Goal: Check status: Check status

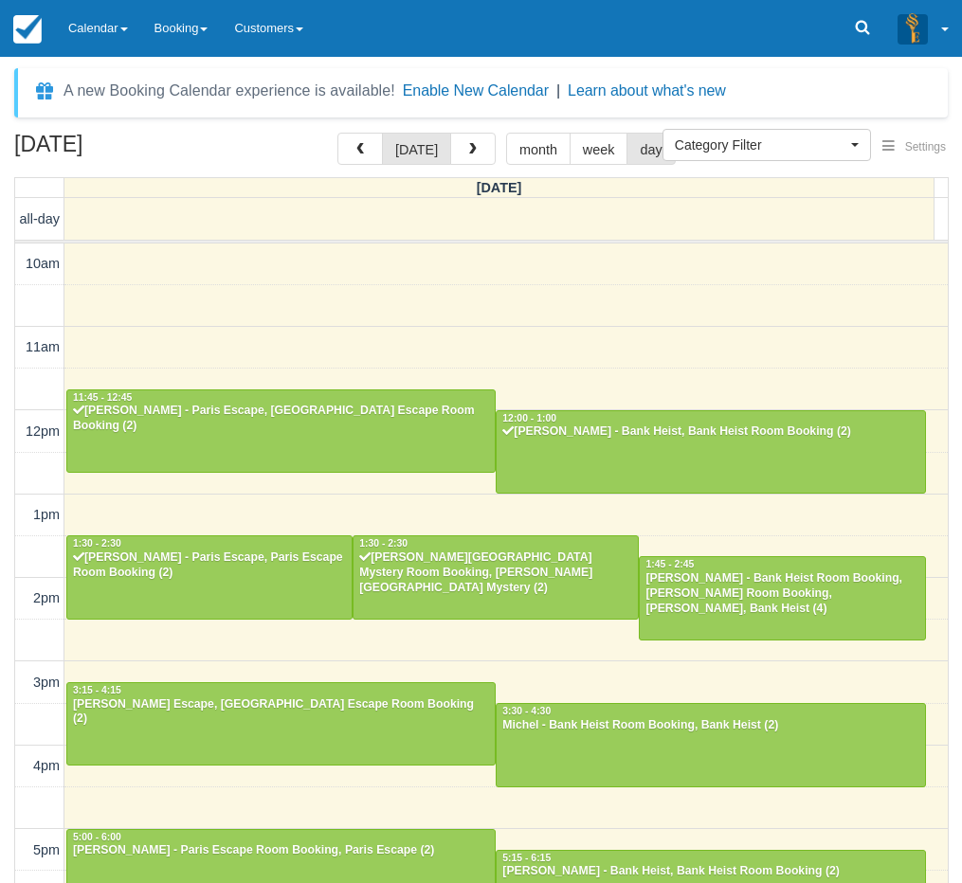
select select
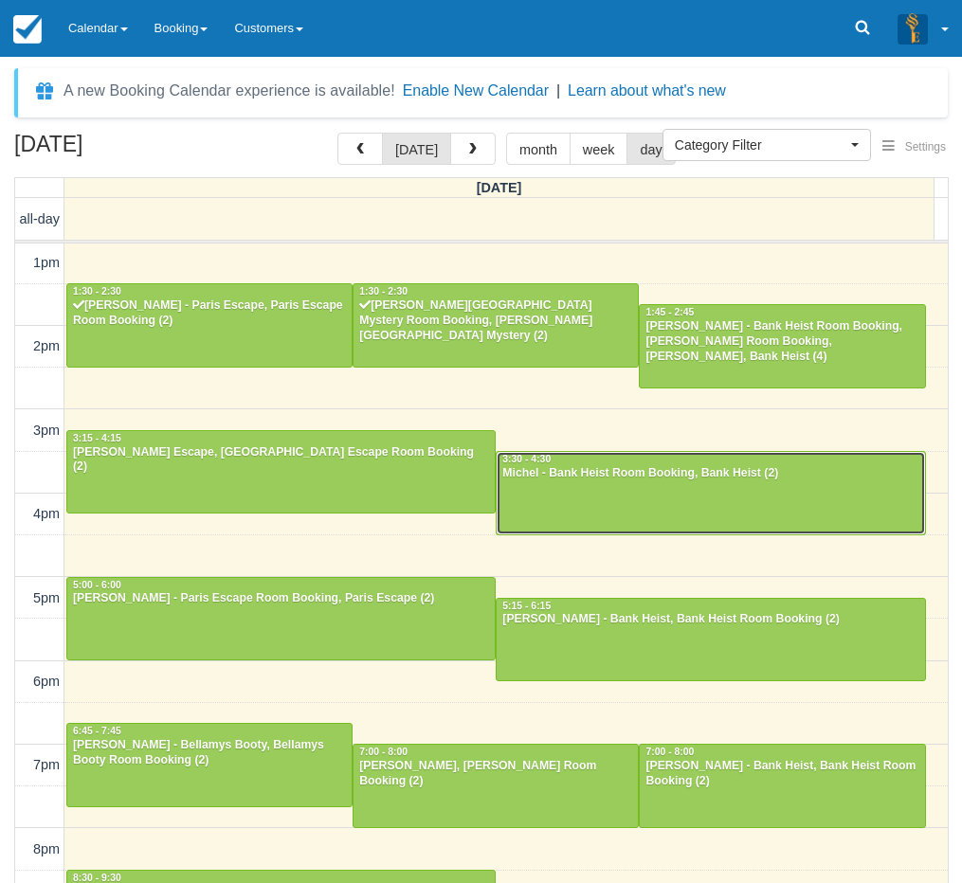
click at [566, 491] on div at bounding box center [709, 492] width 427 height 81
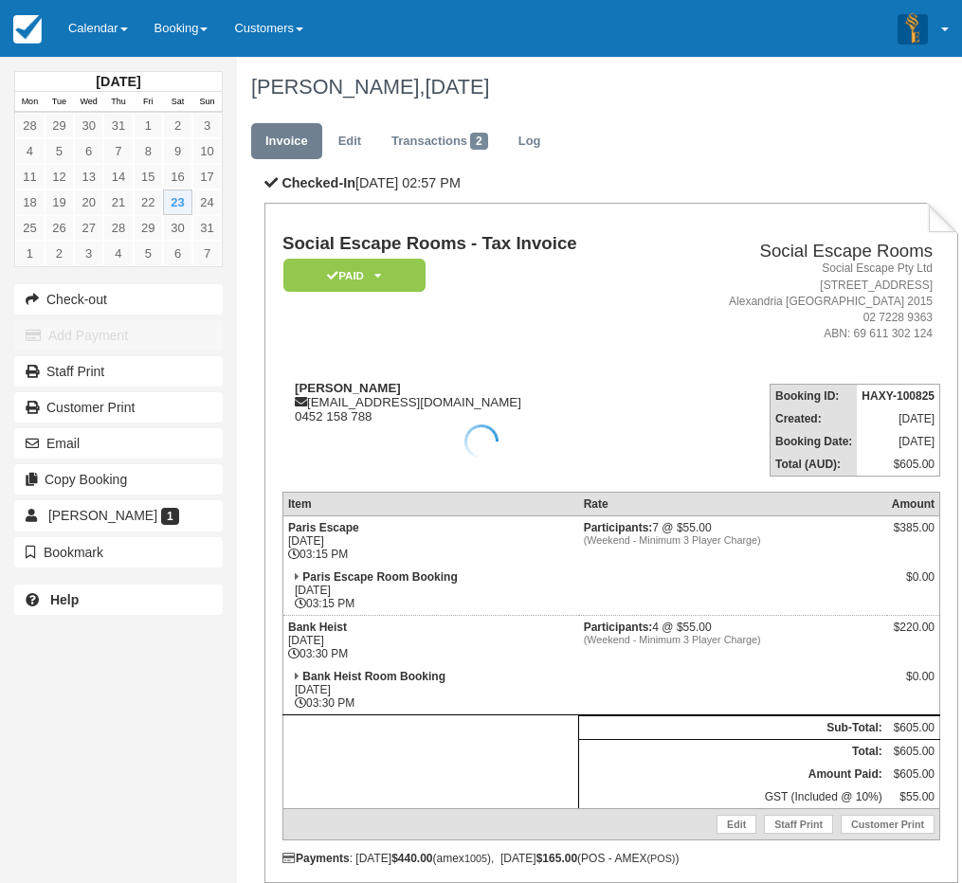
drag, startPoint x: 336, startPoint y: 386, endPoint x: 288, endPoint y: 392, distance: 48.8
drag, startPoint x: 311, startPoint y: 385, endPoint x: 357, endPoint y: 377, distance: 47.0
click at [357, 377] on td "Michel michel@y7mail.com 0452 158 788" at bounding box center [470, 423] width 377 height 108
copy strong "Michel"
click at [111, 45] on link "Calendar" at bounding box center [98, 28] width 86 height 57
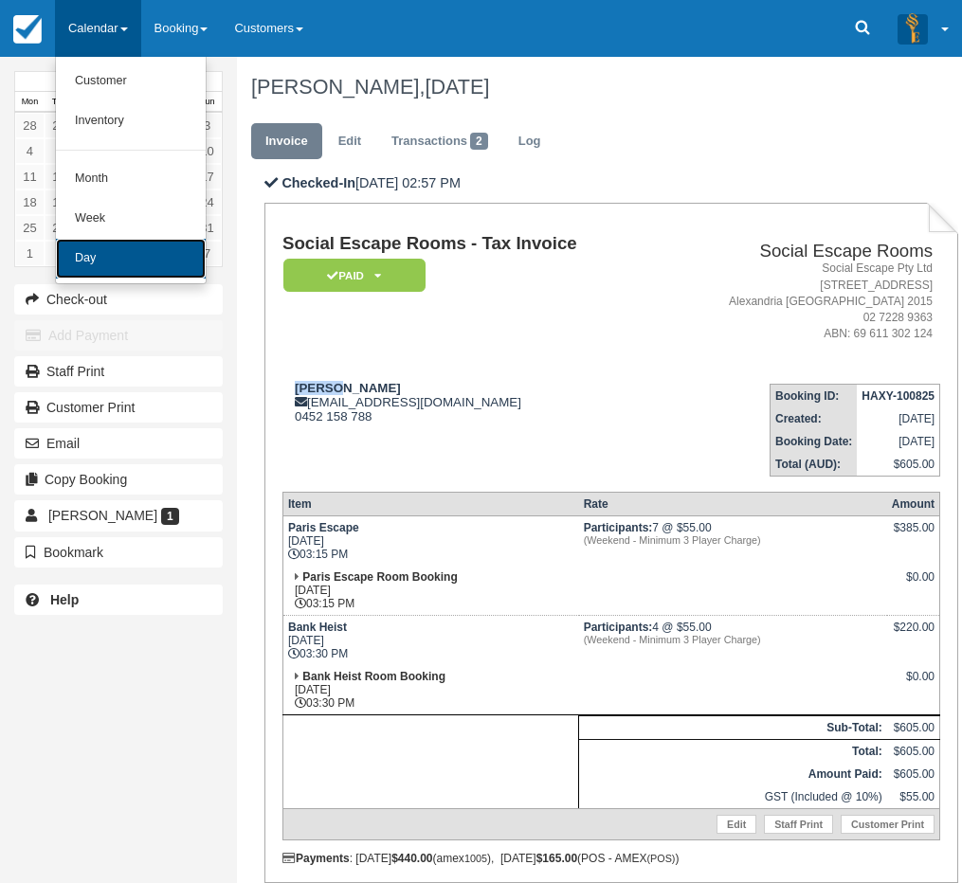
click at [104, 257] on link "Day" at bounding box center [131, 259] width 150 height 40
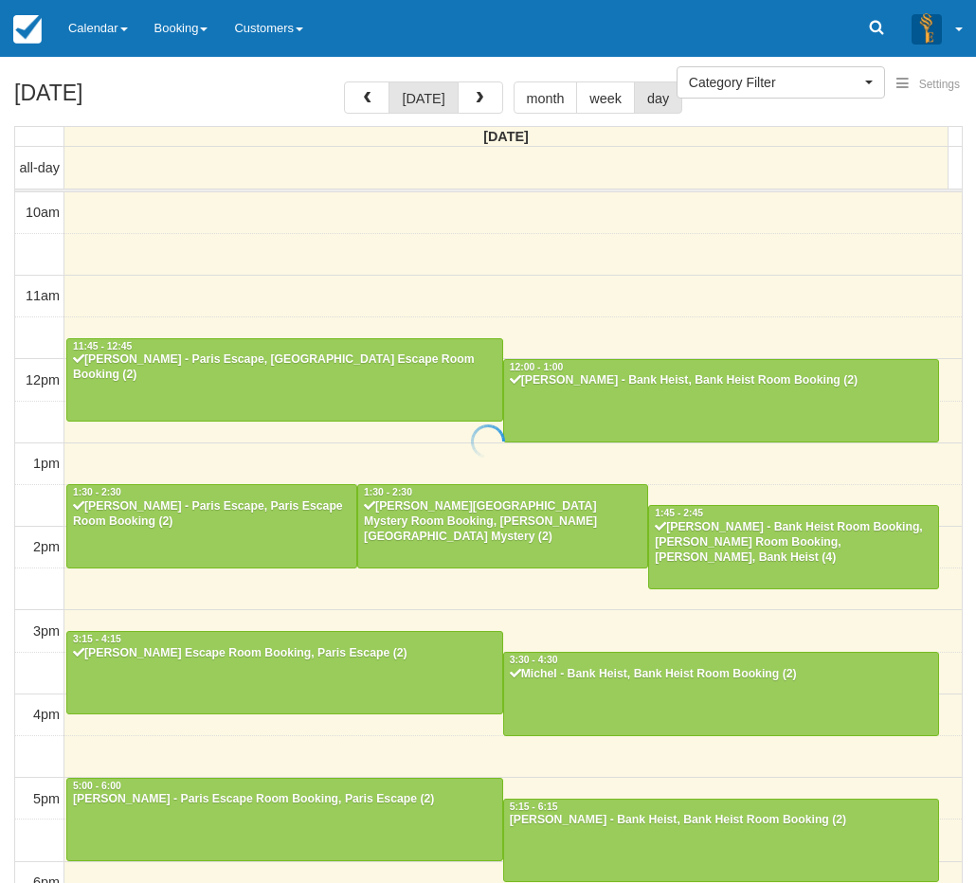
select select
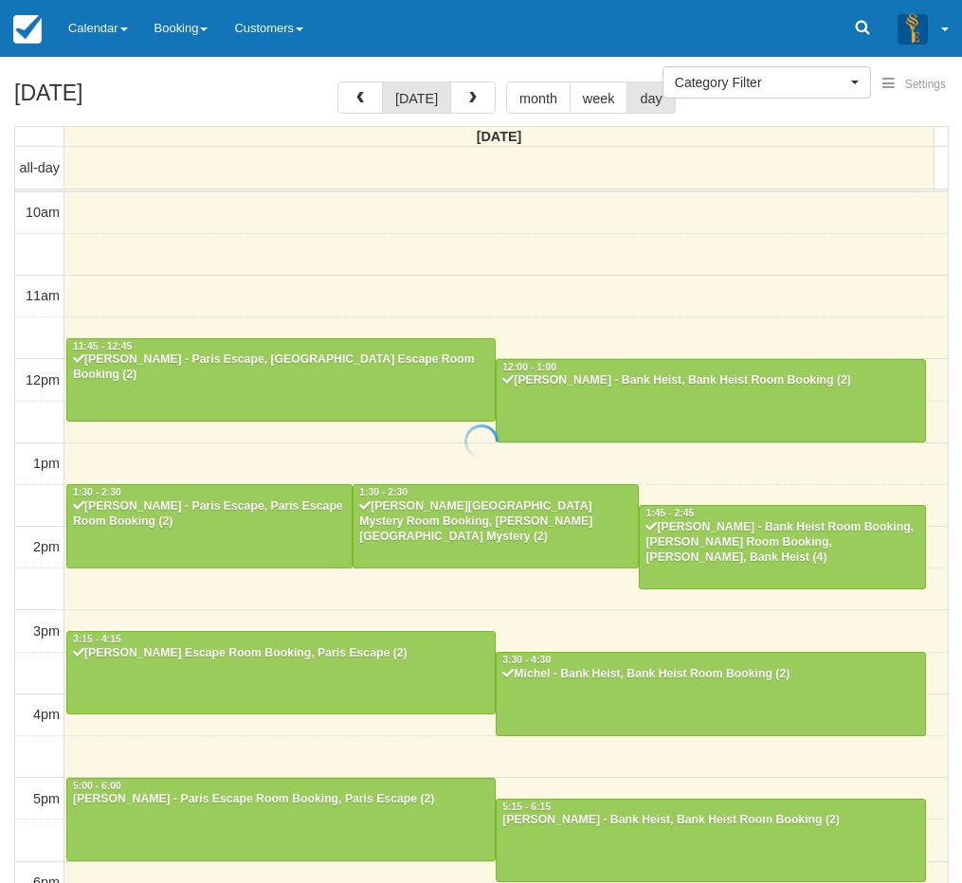
scroll to position [351, 0]
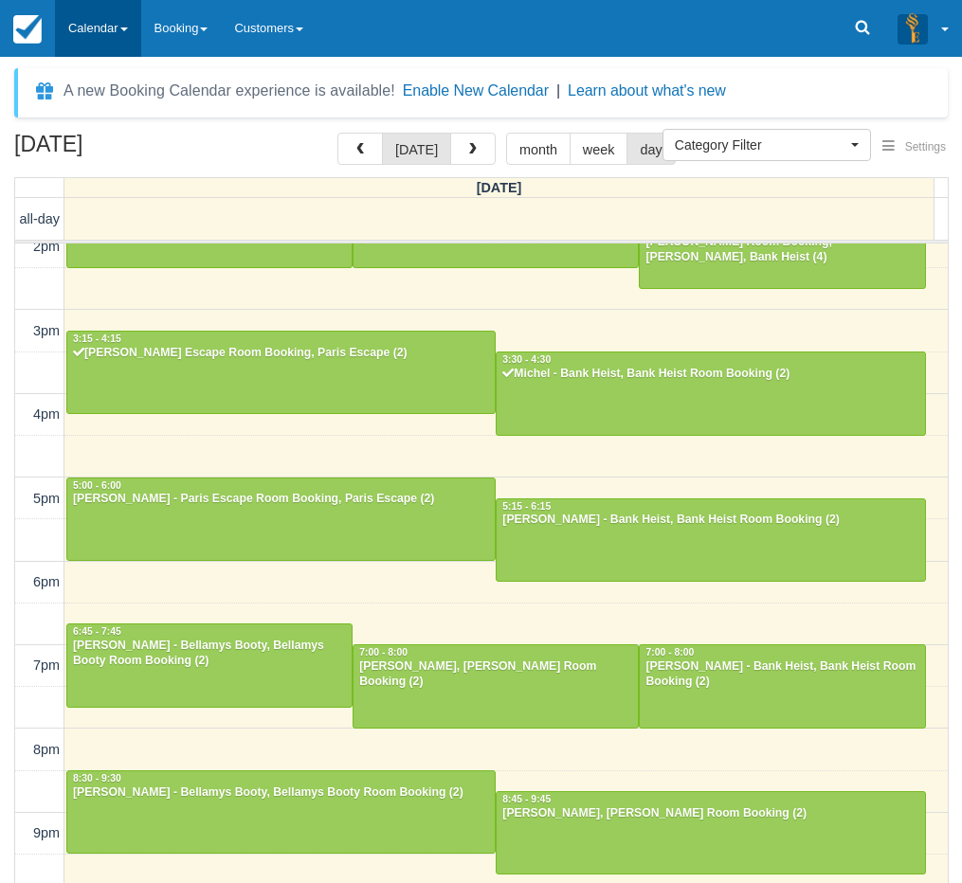
click at [115, 29] on link "Calendar" at bounding box center [98, 28] width 86 height 57
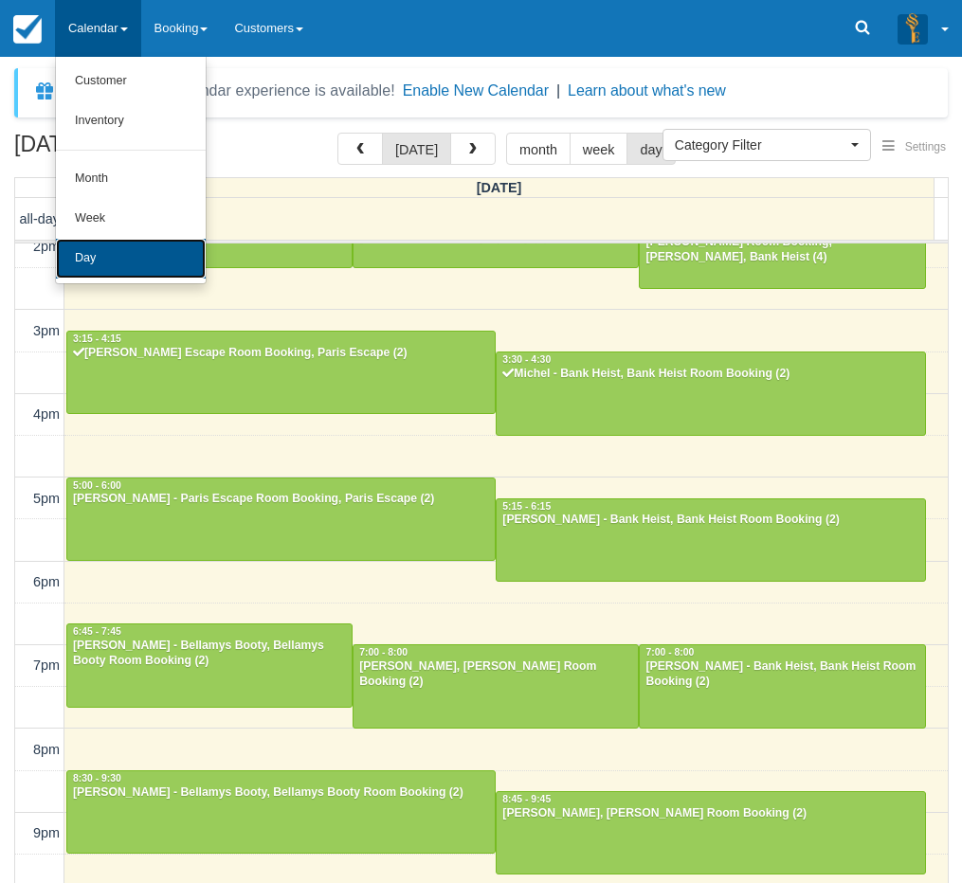
click at [81, 270] on link "Day" at bounding box center [131, 259] width 150 height 40
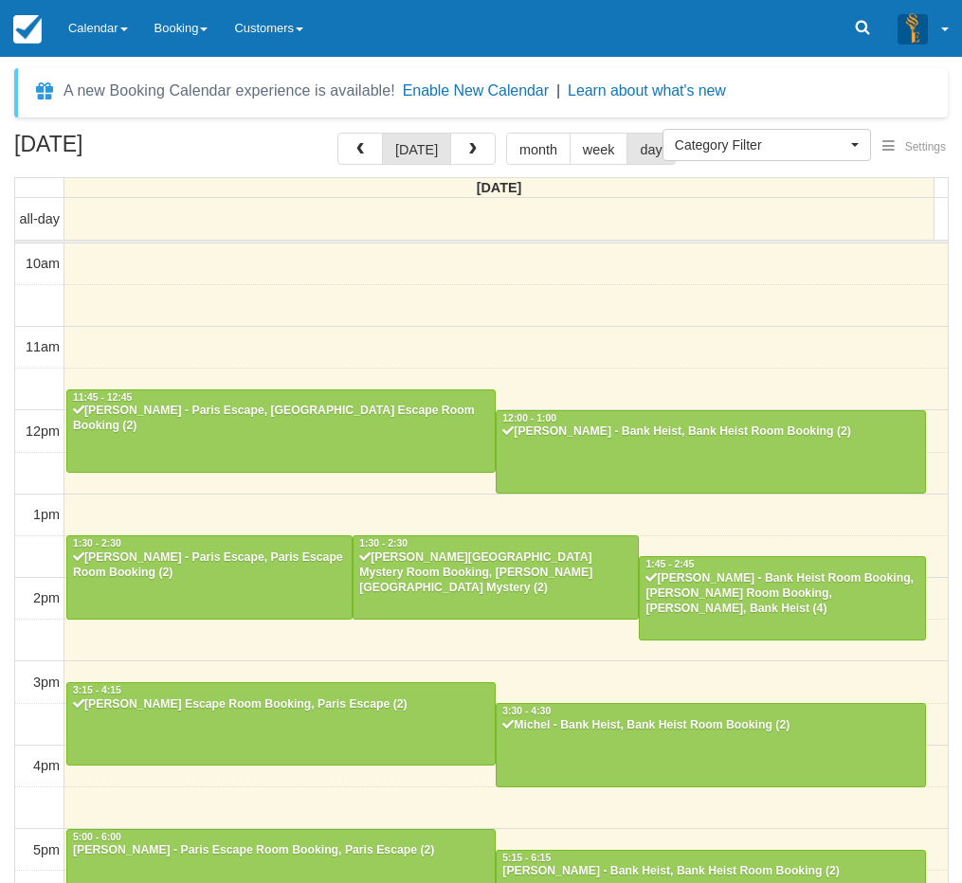
select select
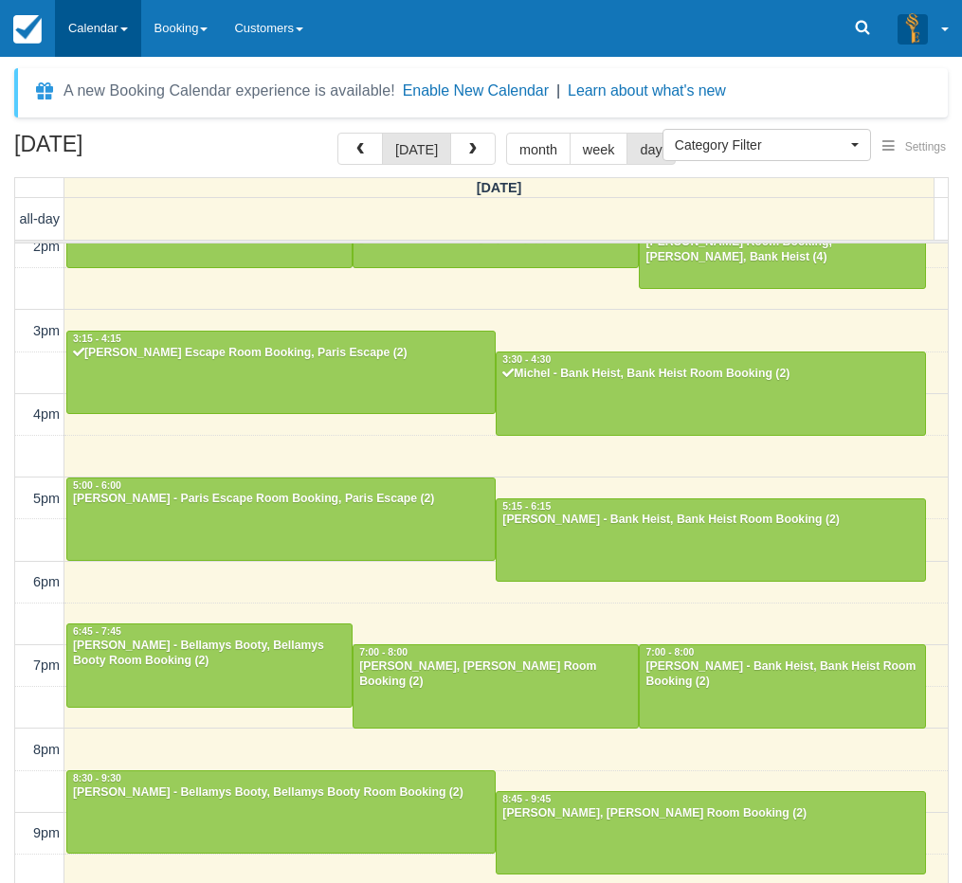
click at [116, 44] on link "Calendar" at bounding box center [98, 28] width 86 height 57
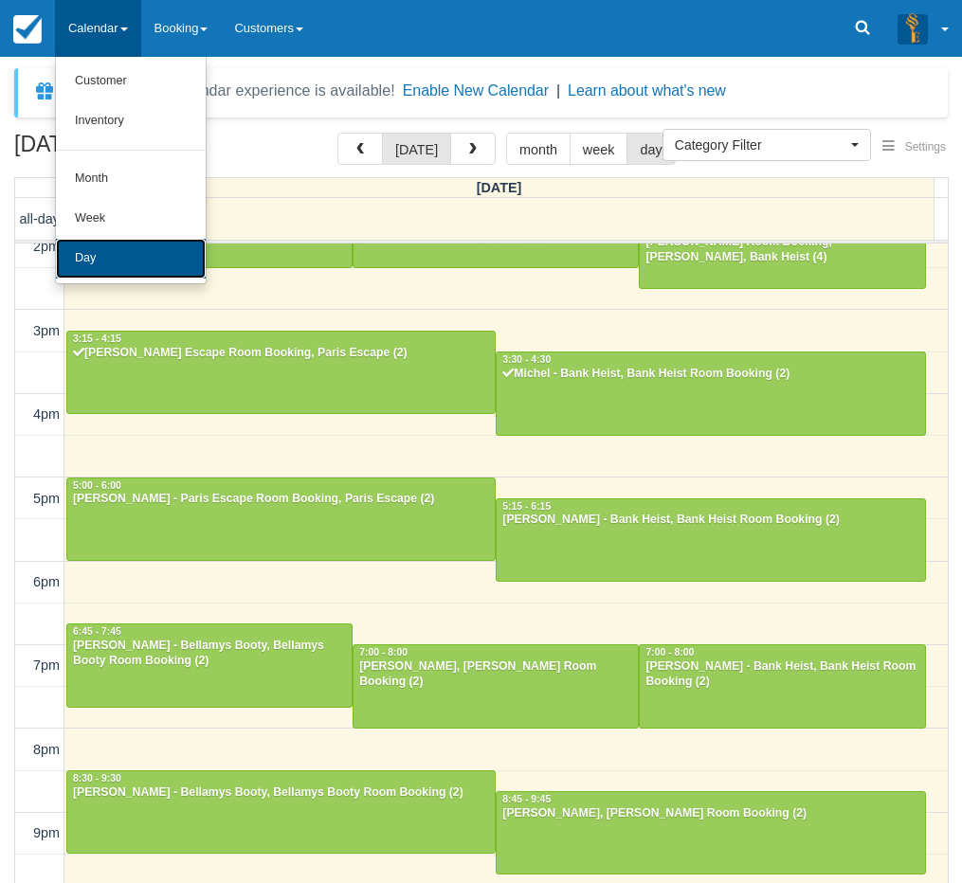
click at [125, 247] on link "Day" at bounding box center [131, 259] width 150 height 40
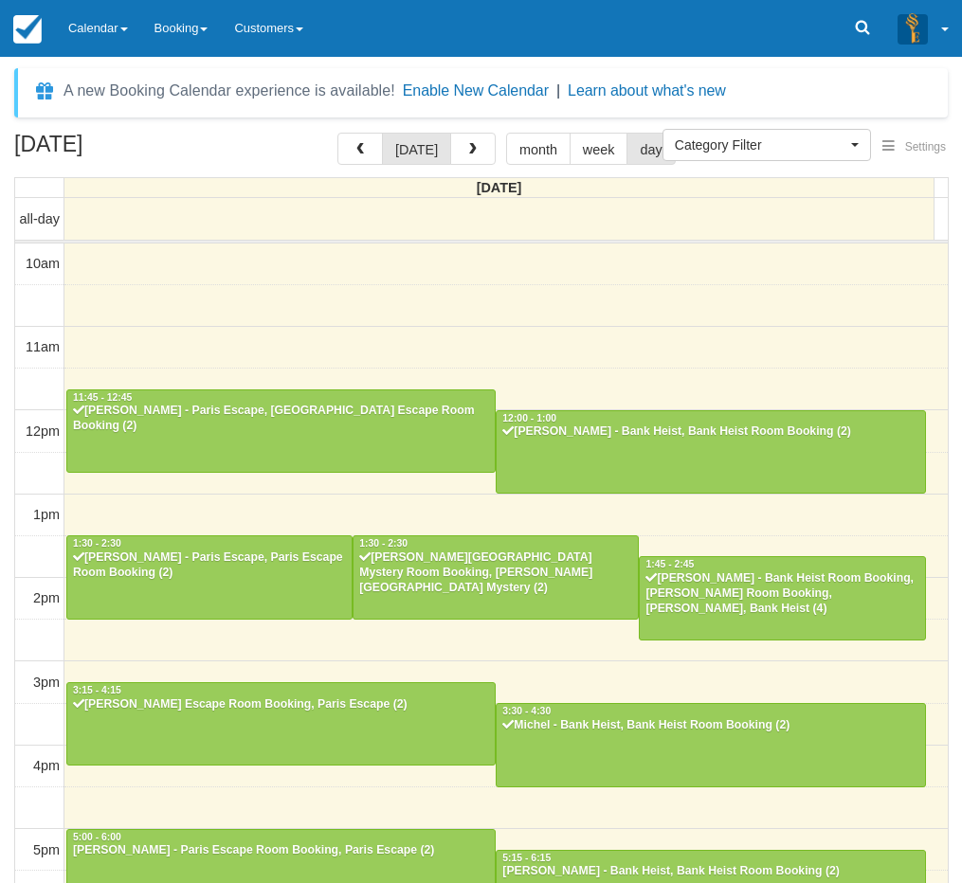
select select
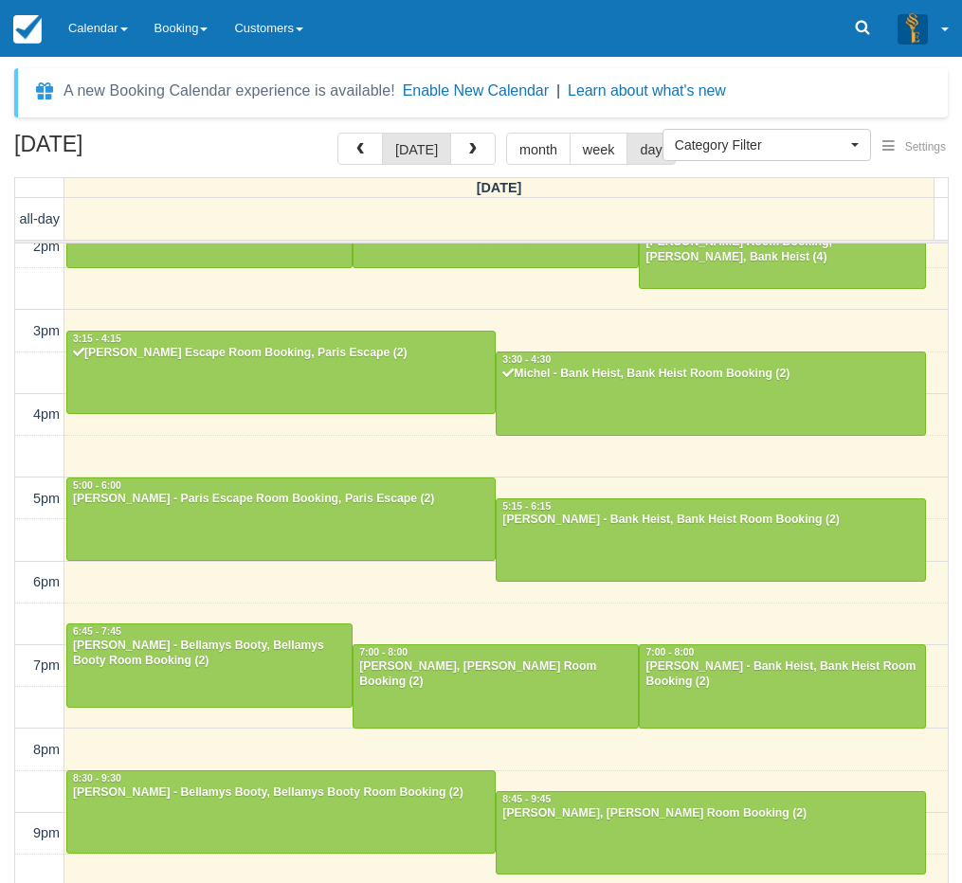
scroll to position [351, 0]
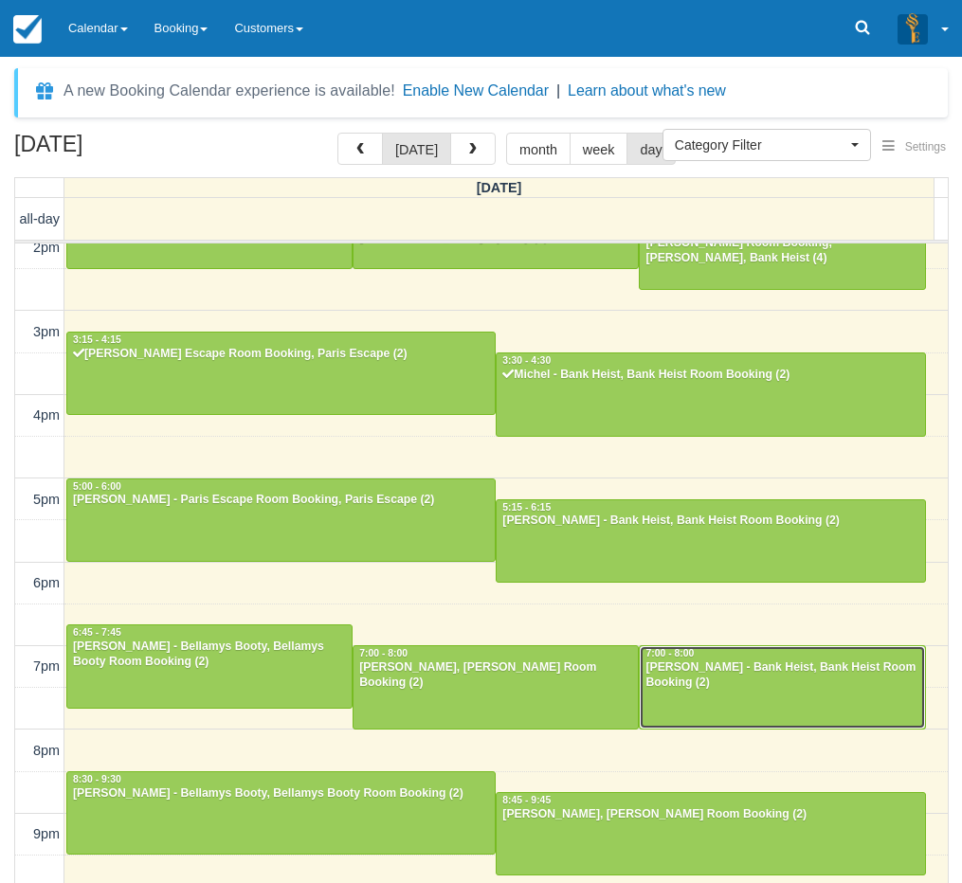
click at [704, 686] on div at bounding box center [782, 686] width 284 height 81
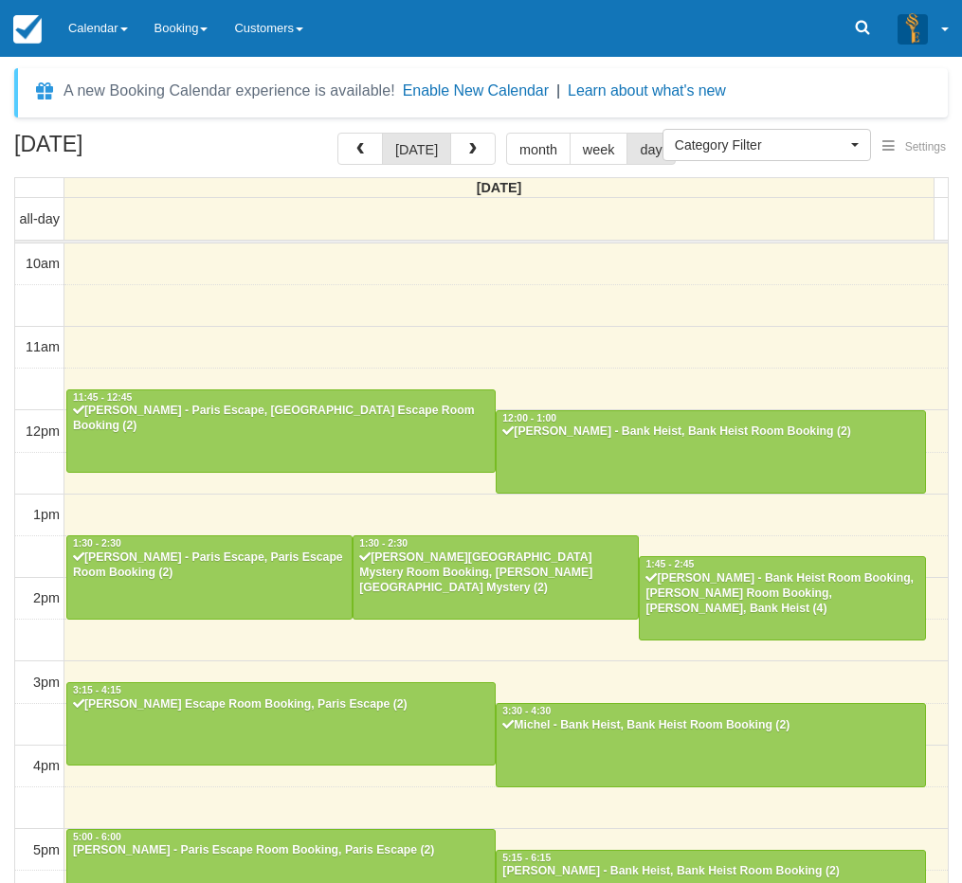
select select
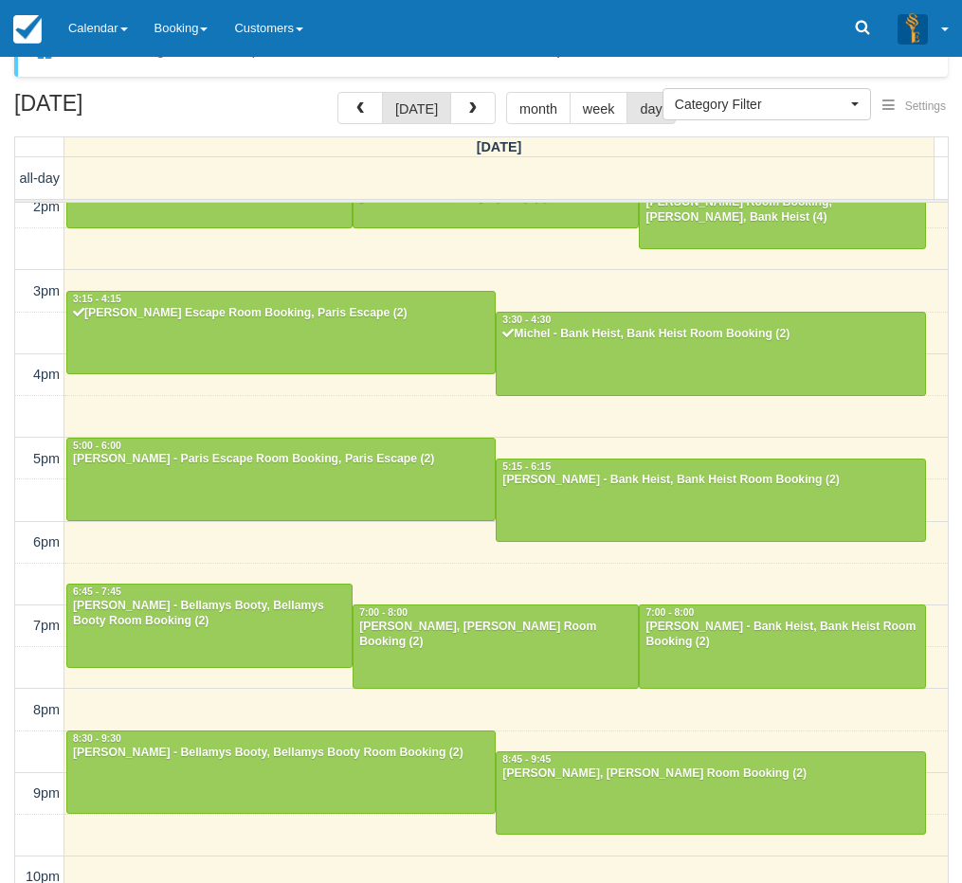
scroll to position [61, 0]
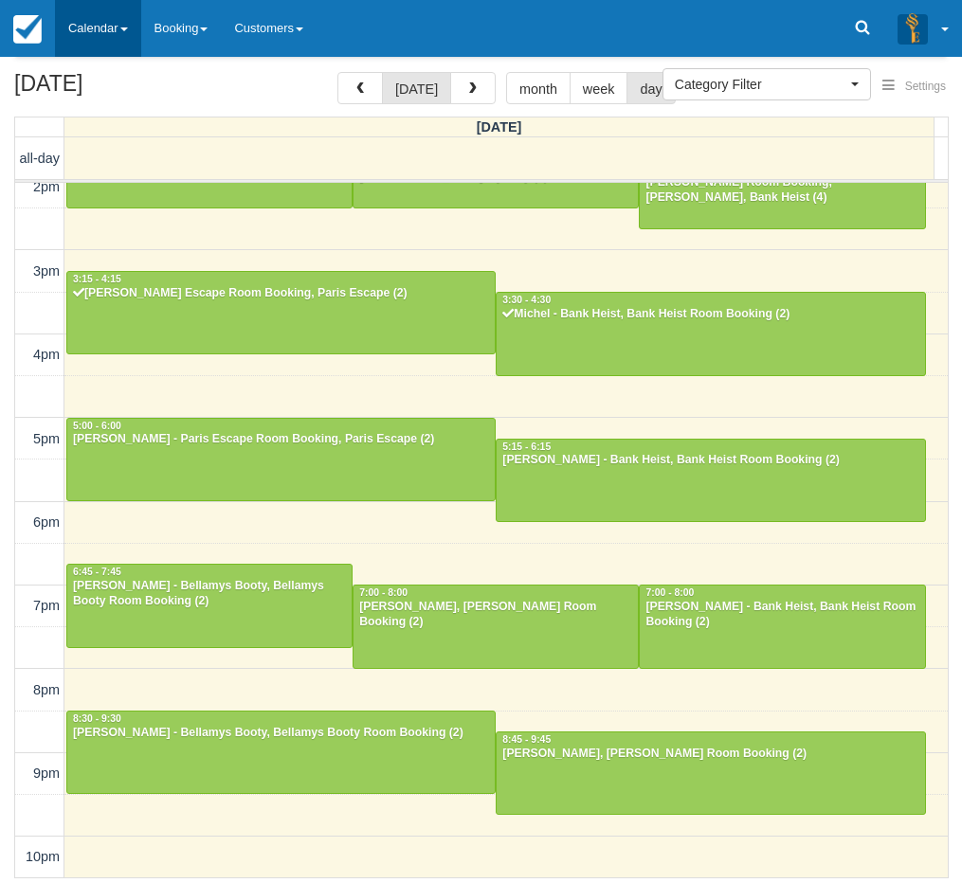
click at [81, 29] on link "Calendar" at bounding box center [98, 28] width 86 height 57
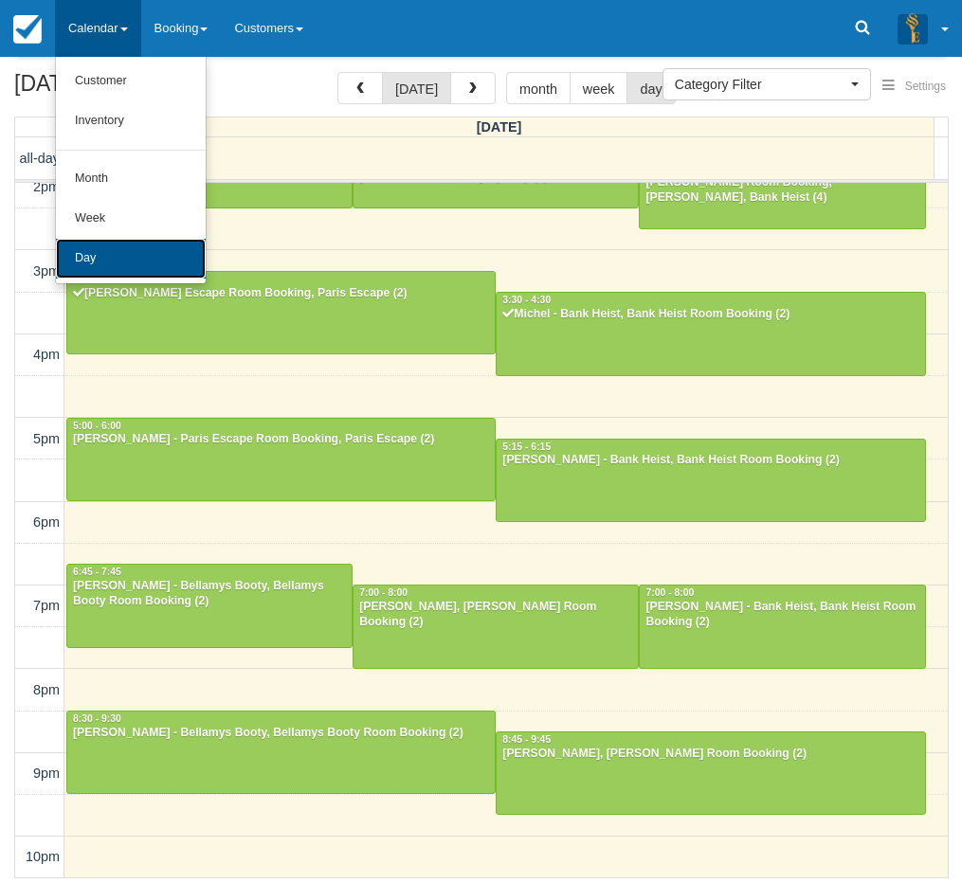
click at [104, 272] on link "Day" at bounding box center [131, 259] width 150 height 40
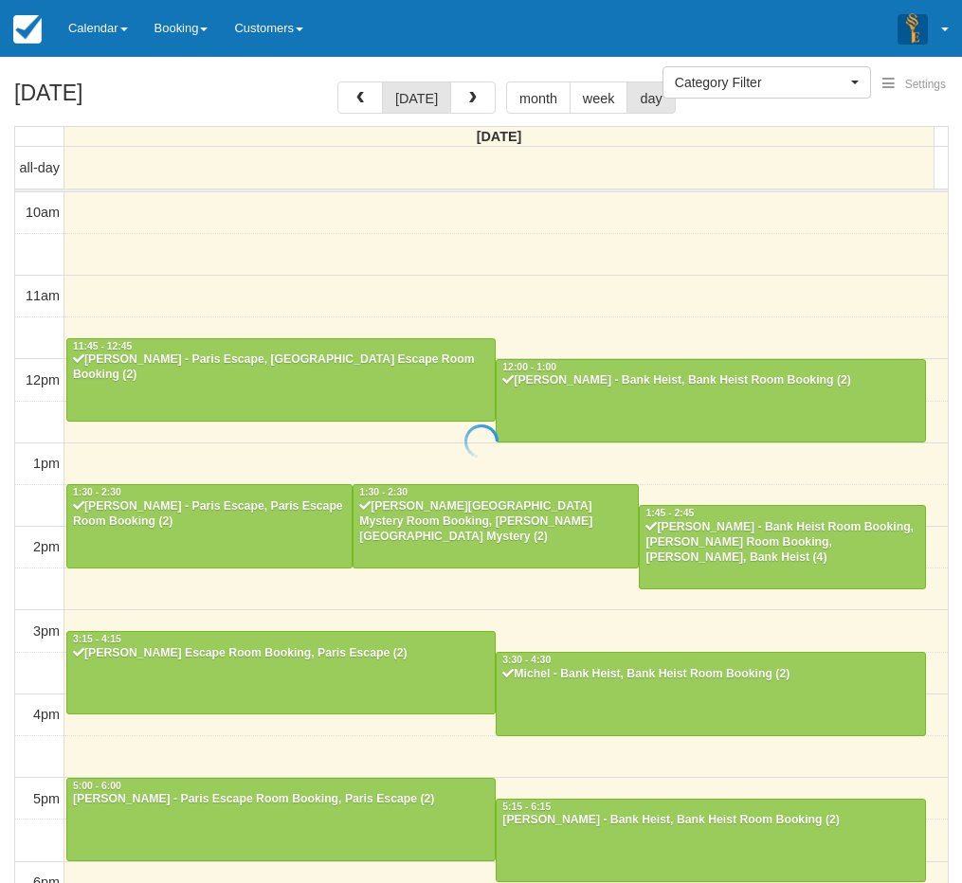
select select
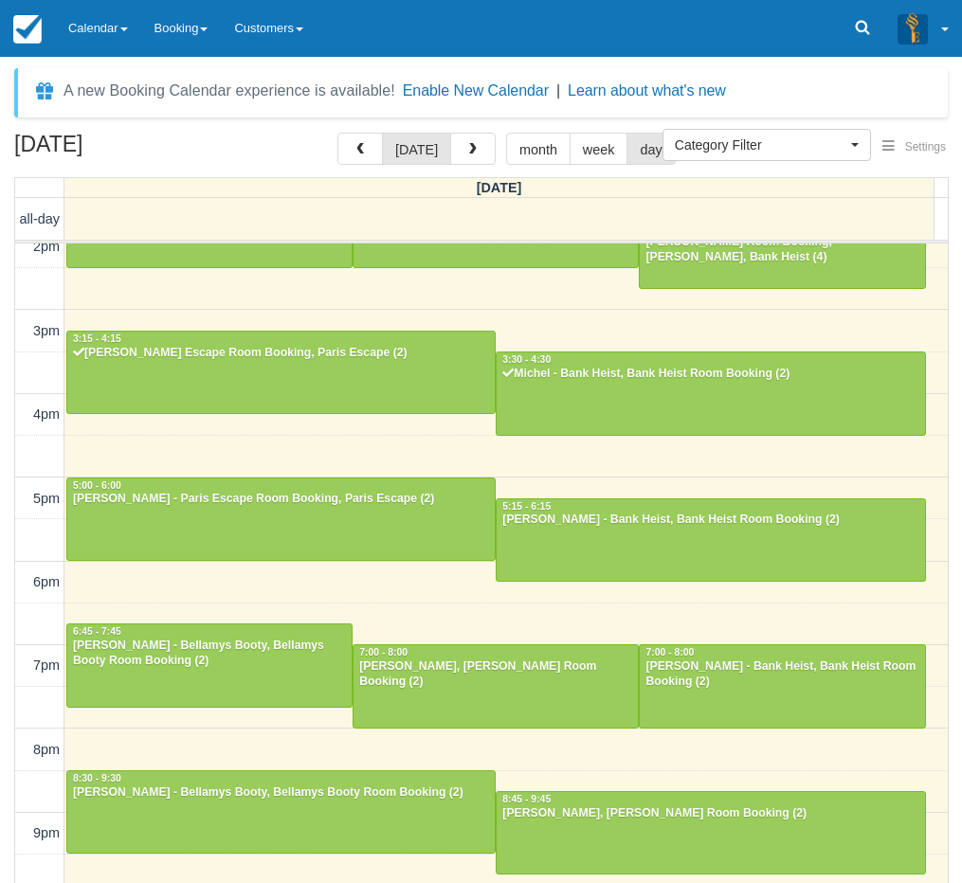
scroll to position [351, 0]
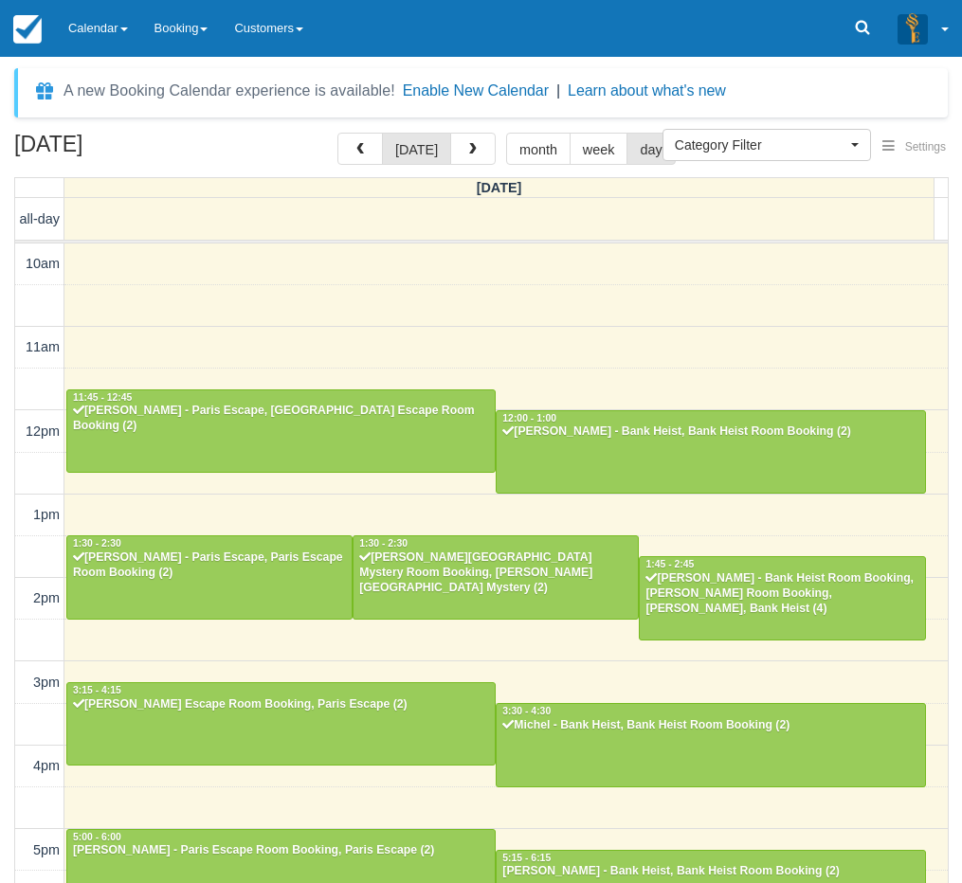
select select
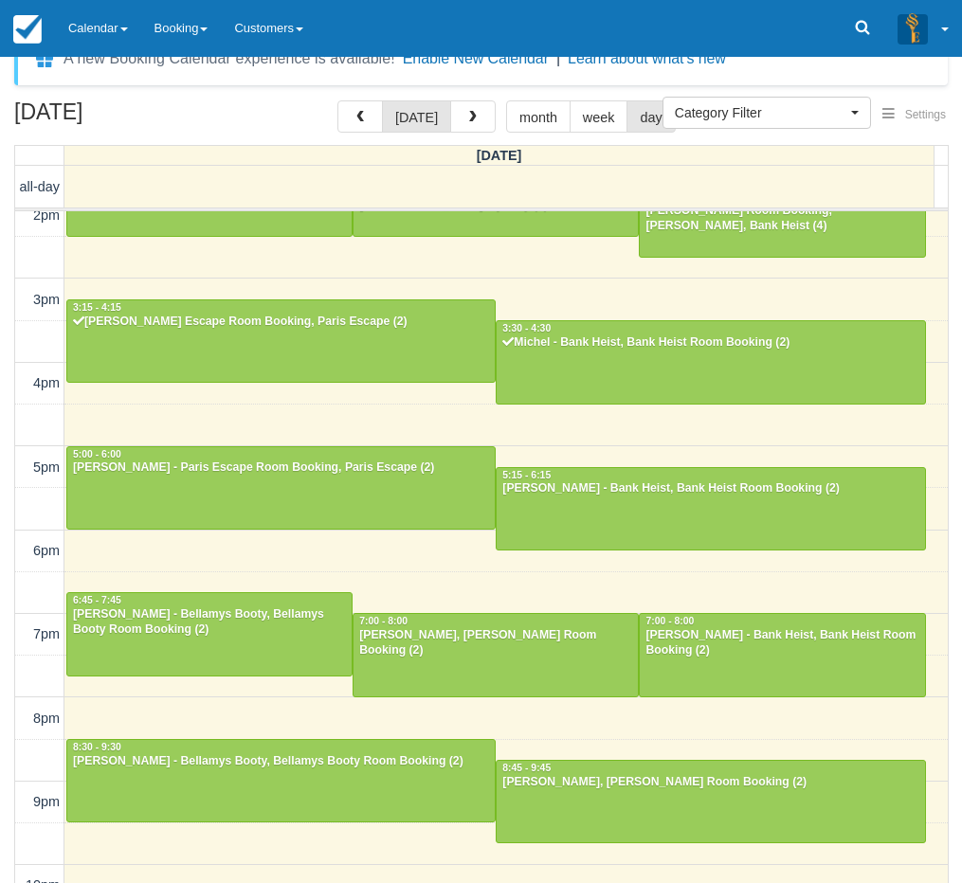
scroll to position [61, 0]
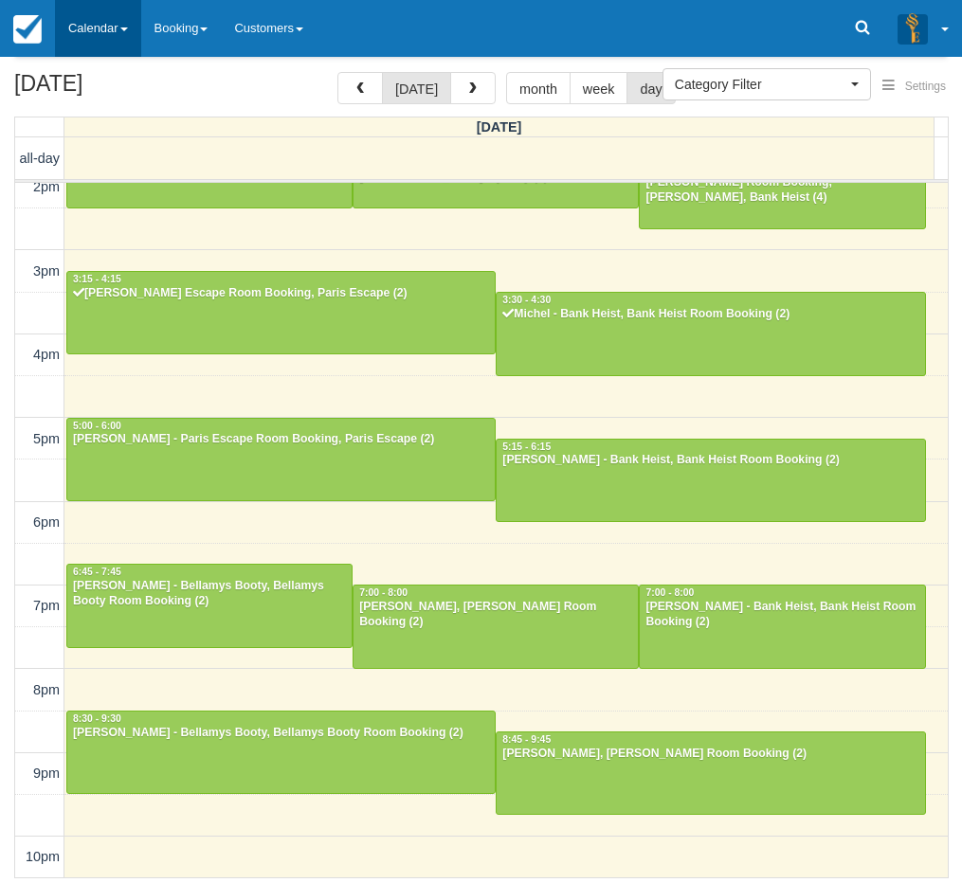
click at [83, 17] on link "Calendar" at bounding box center [98, 28] width 86 height 57
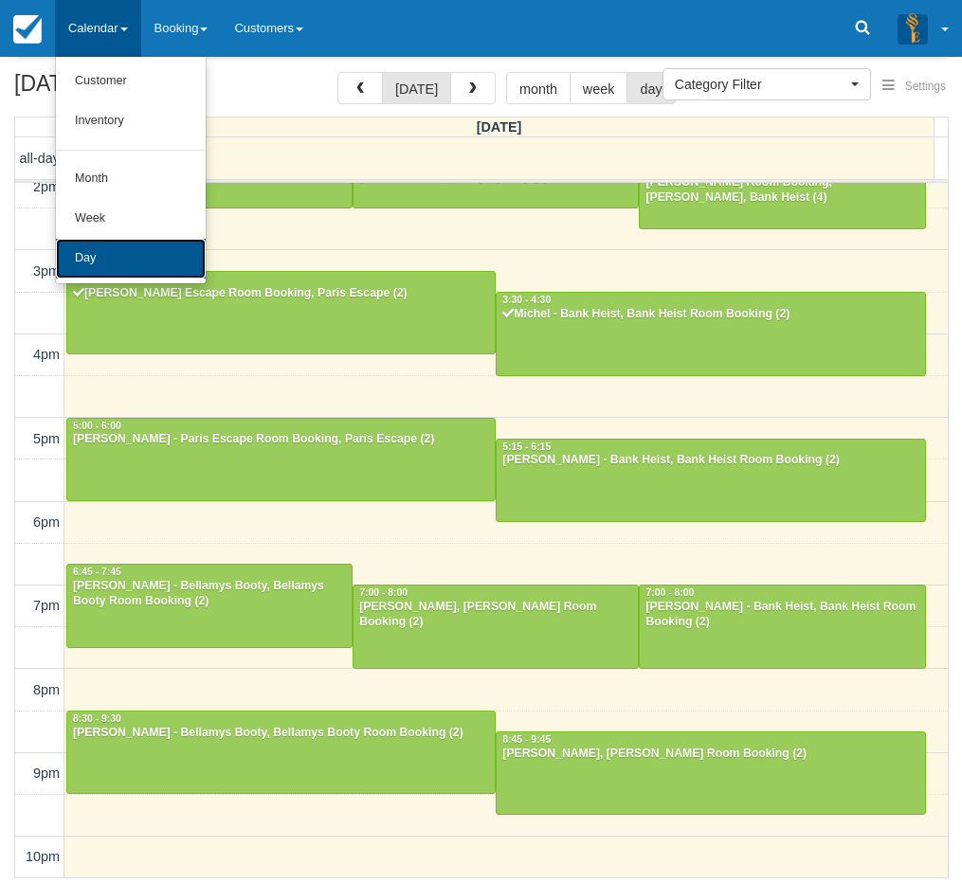
click at [122, 245] on link "Day" at bounding box center [131, 259] width 150 height 40
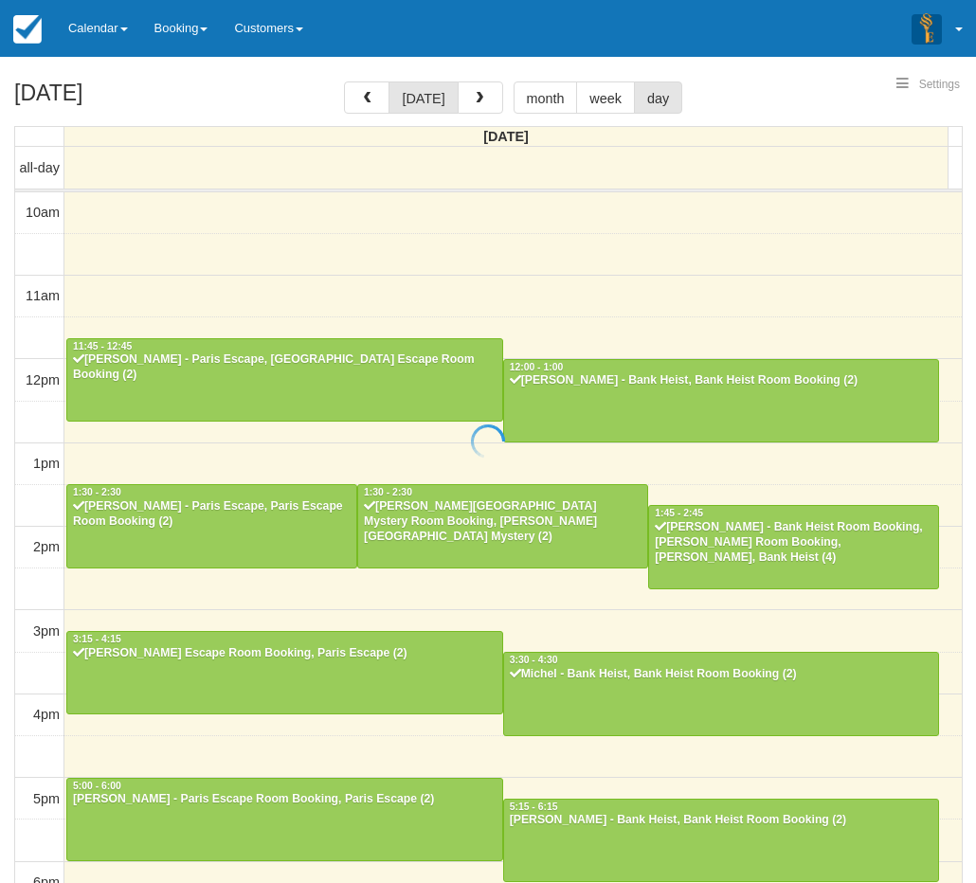
select select
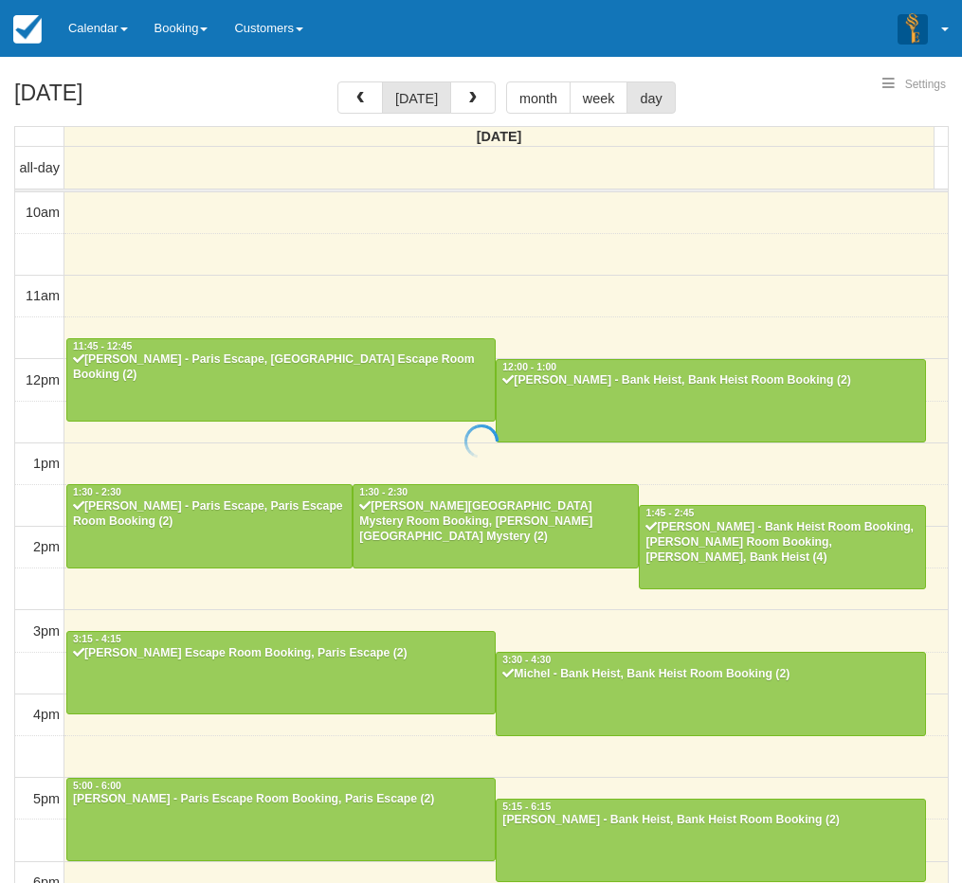
scroll to position [351, 0]
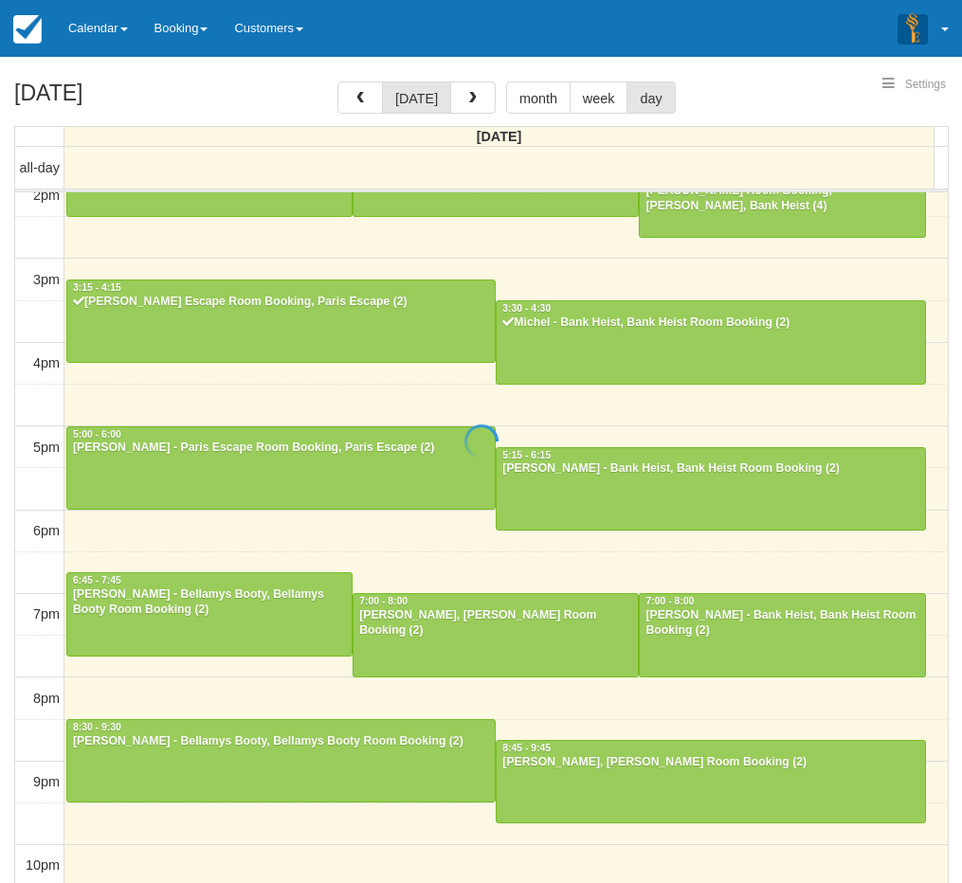
select select
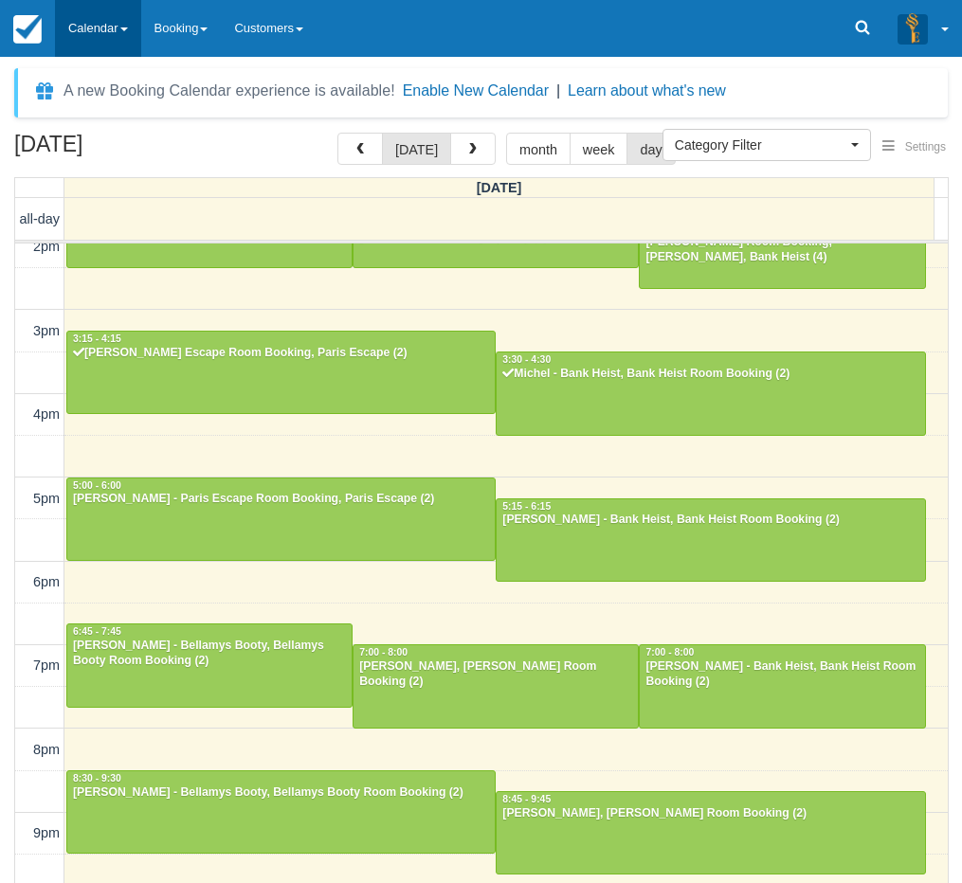
click at [86, 12] on link "Calendar" at bounding box center [98, 28] width 86 height 57
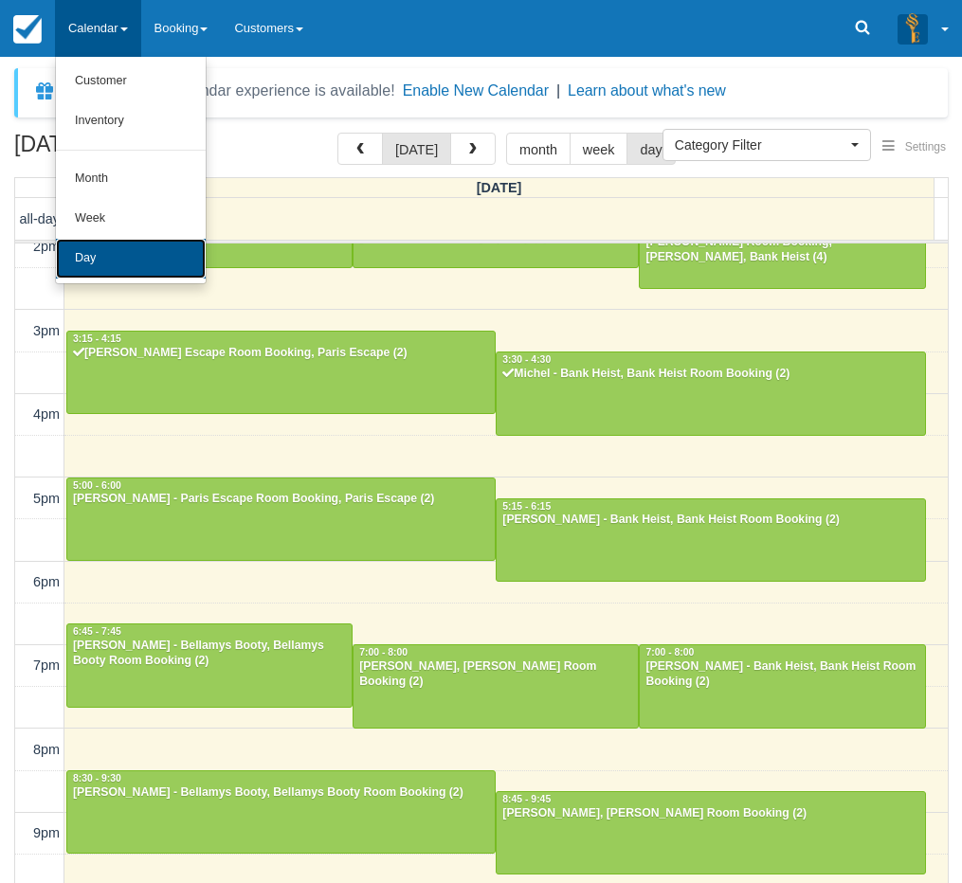
click at [106, 247] on link "Day" at bounding box center [131, 259] width 150 height 40
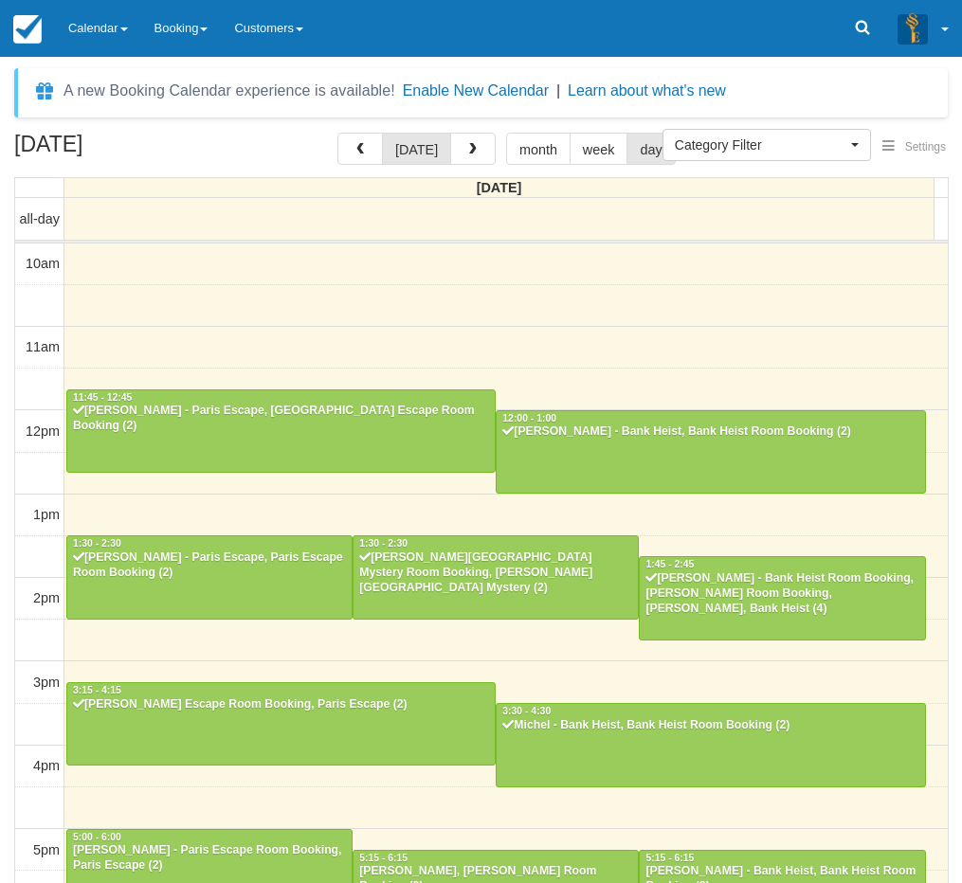
select select
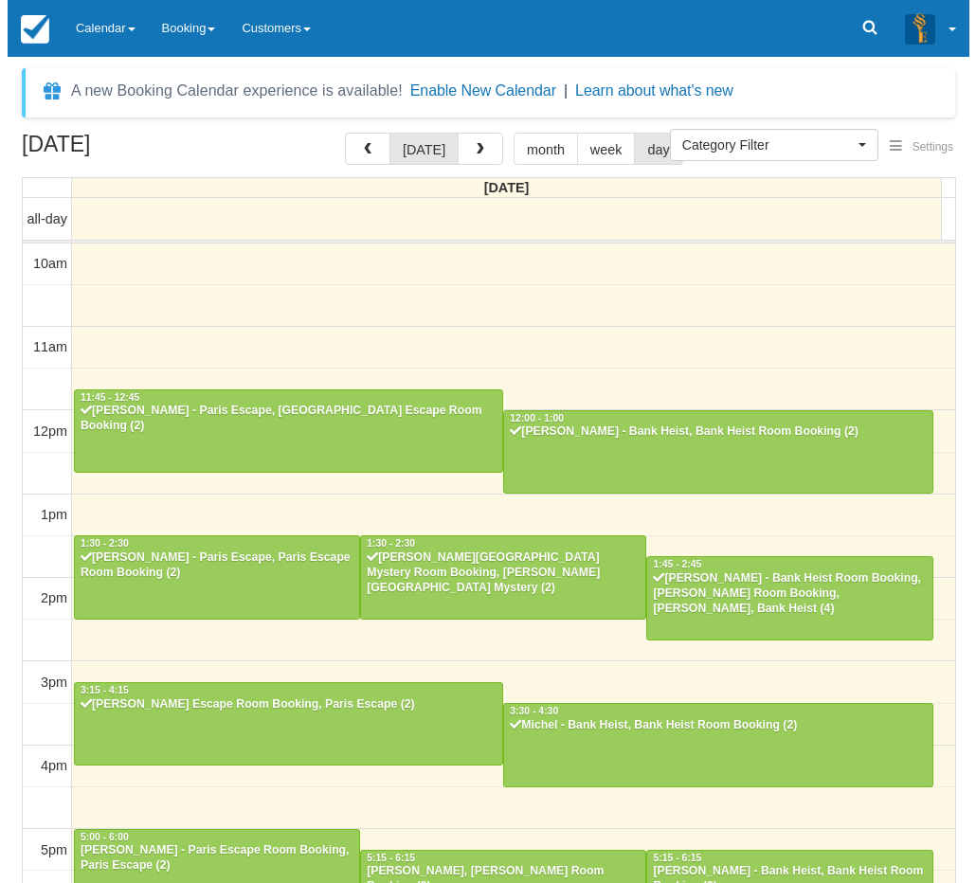
scroll to position [351, 0]
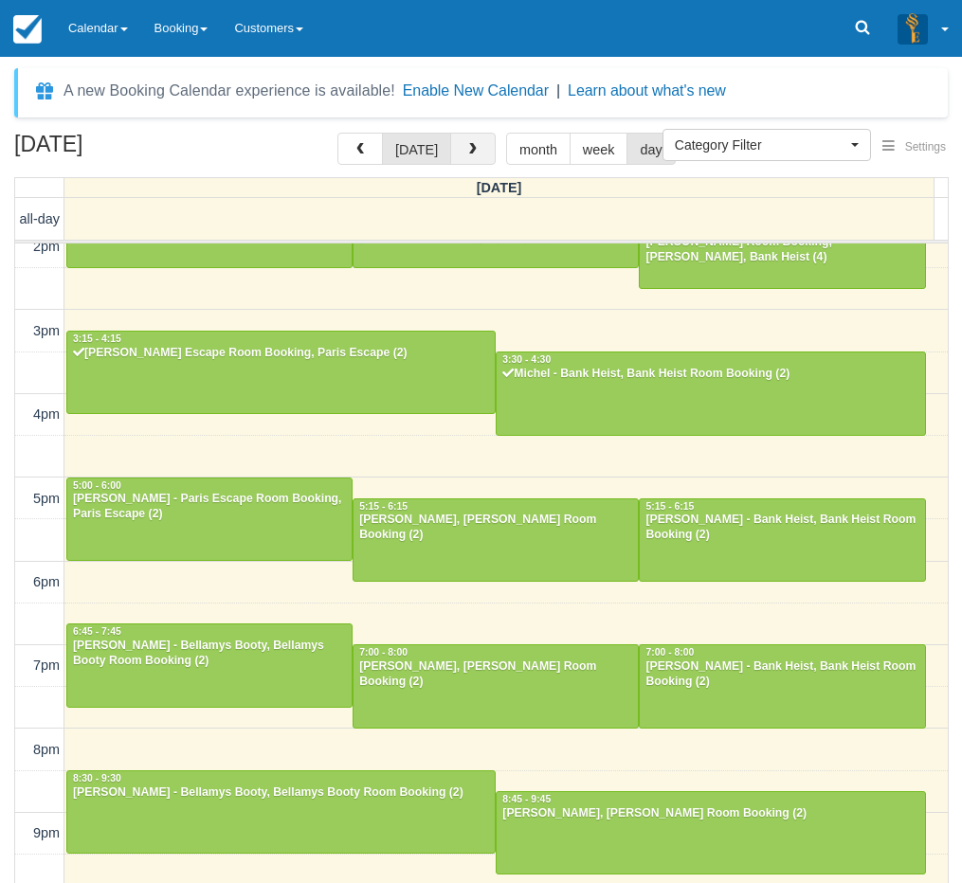
click at [454, 152] on button "button" at bounding box center [472, 149] width 45 height 32
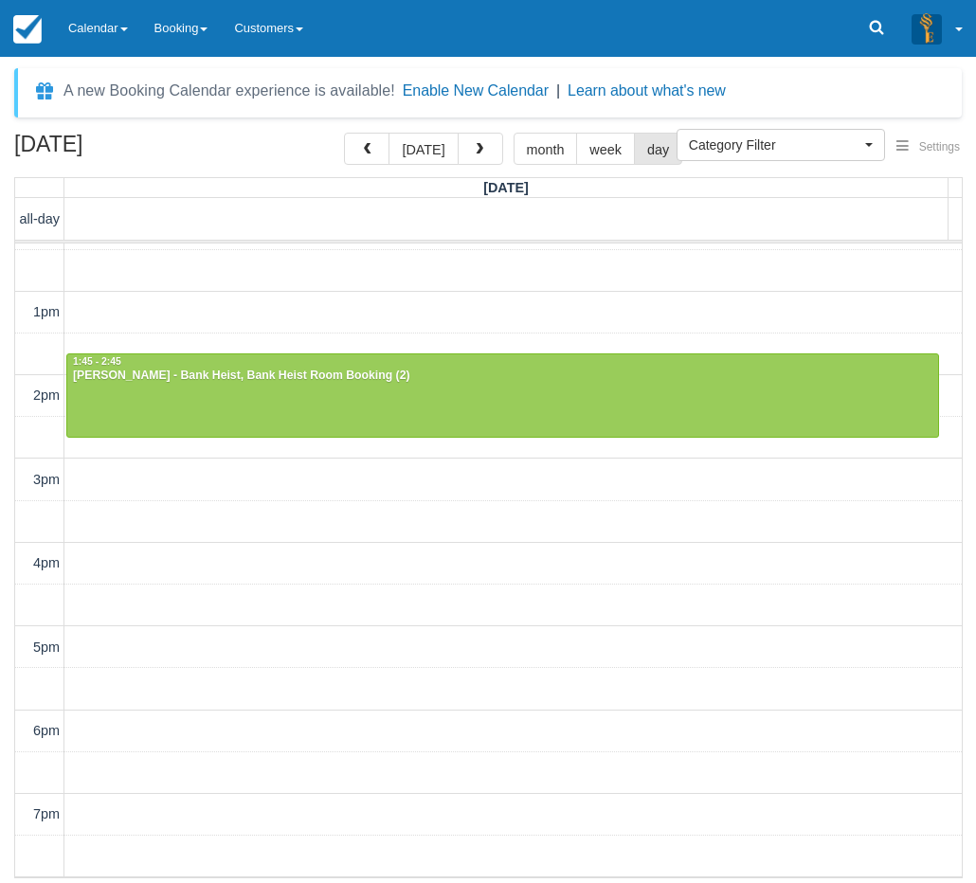
scroll to position [411, 0]
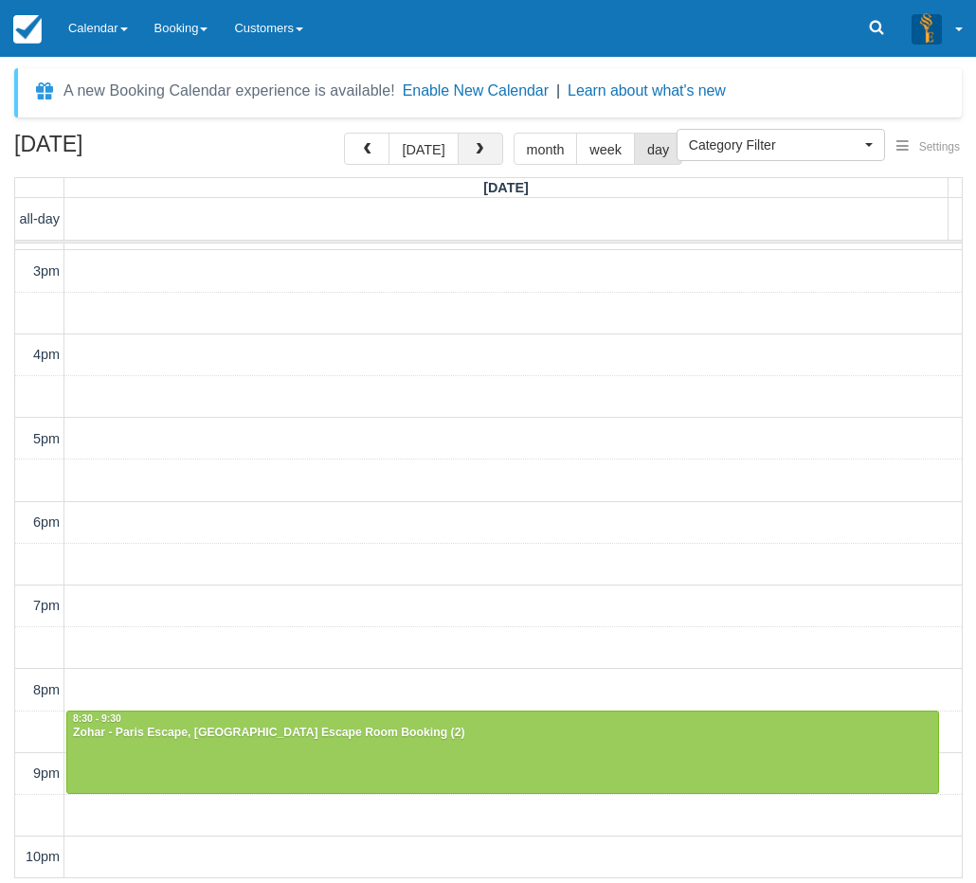
click at [471, 161] on button "button" at bounding box center [480, 149] width 45 height 32
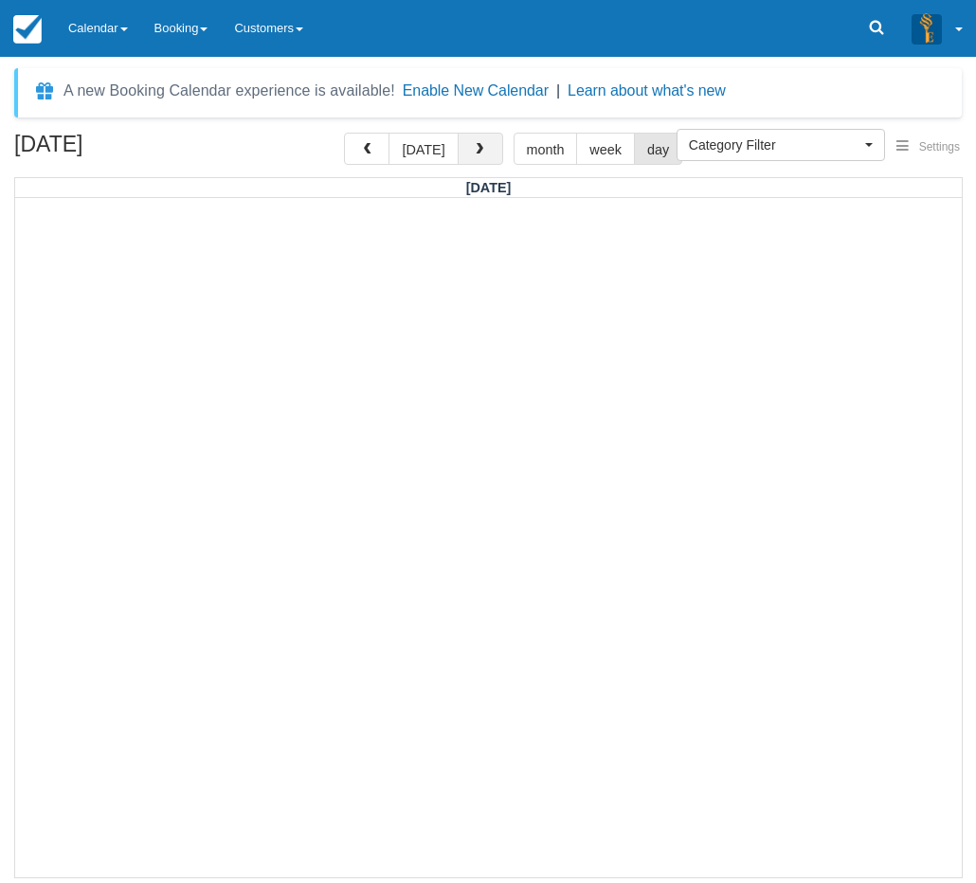
click at [482, 151] on button "button" at bounding box center [480, 149] width 45 height 32
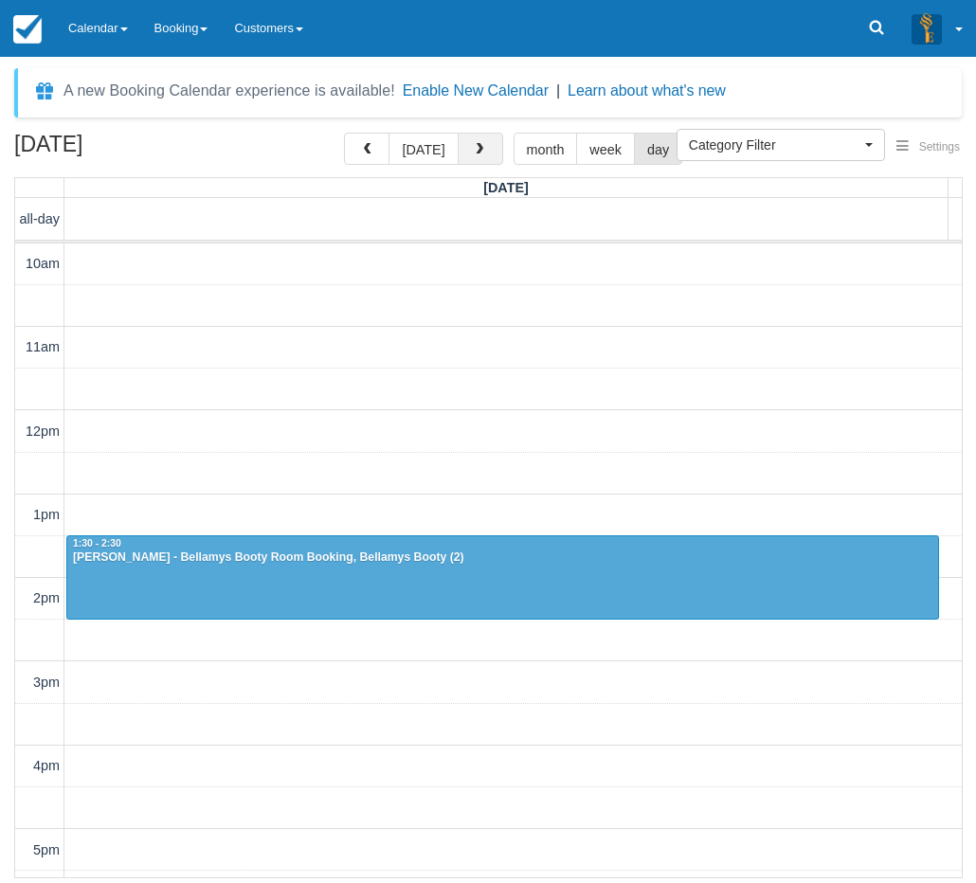
scroll to position [412, 0]
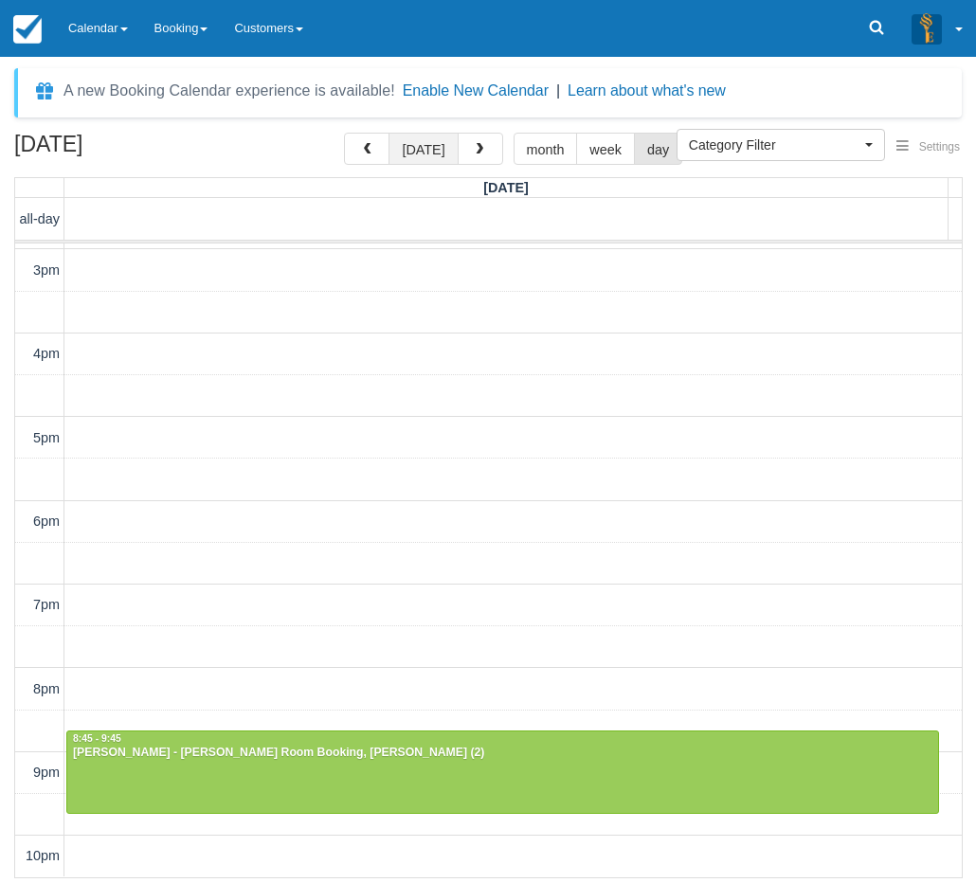
click at [418, 154] on button "[DATE]" at bounding box center [422, 149] width 69 height 32
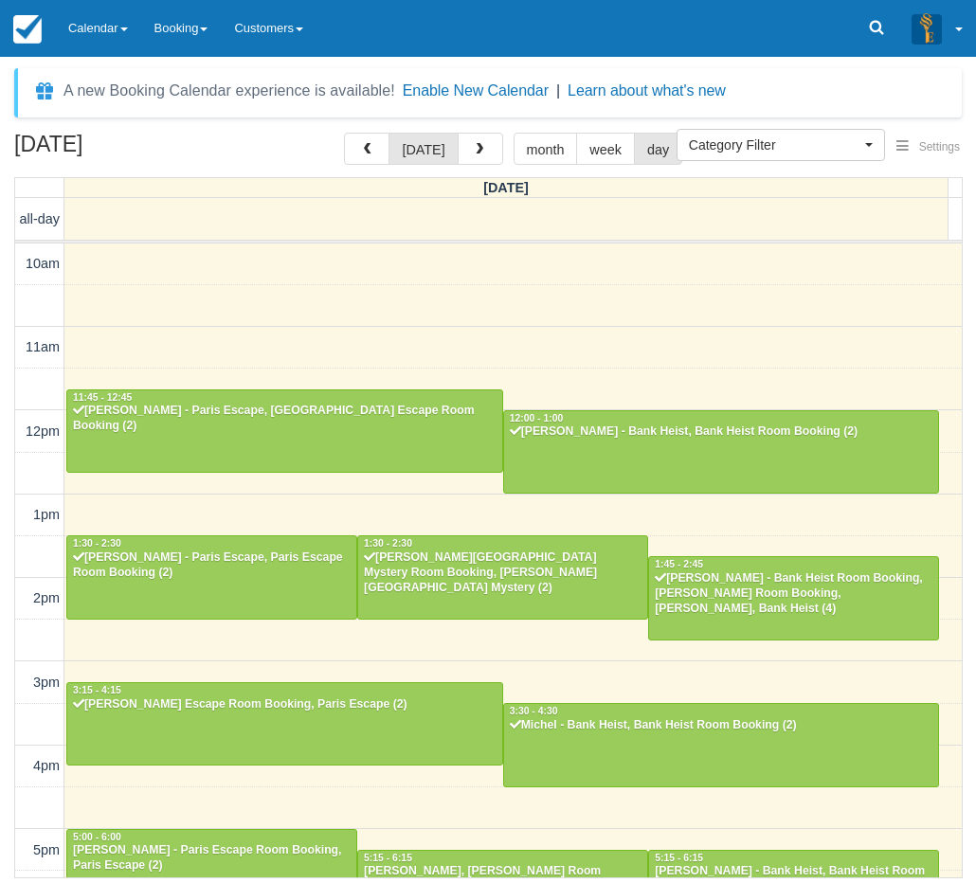
scroll to position [411, 0]
select select
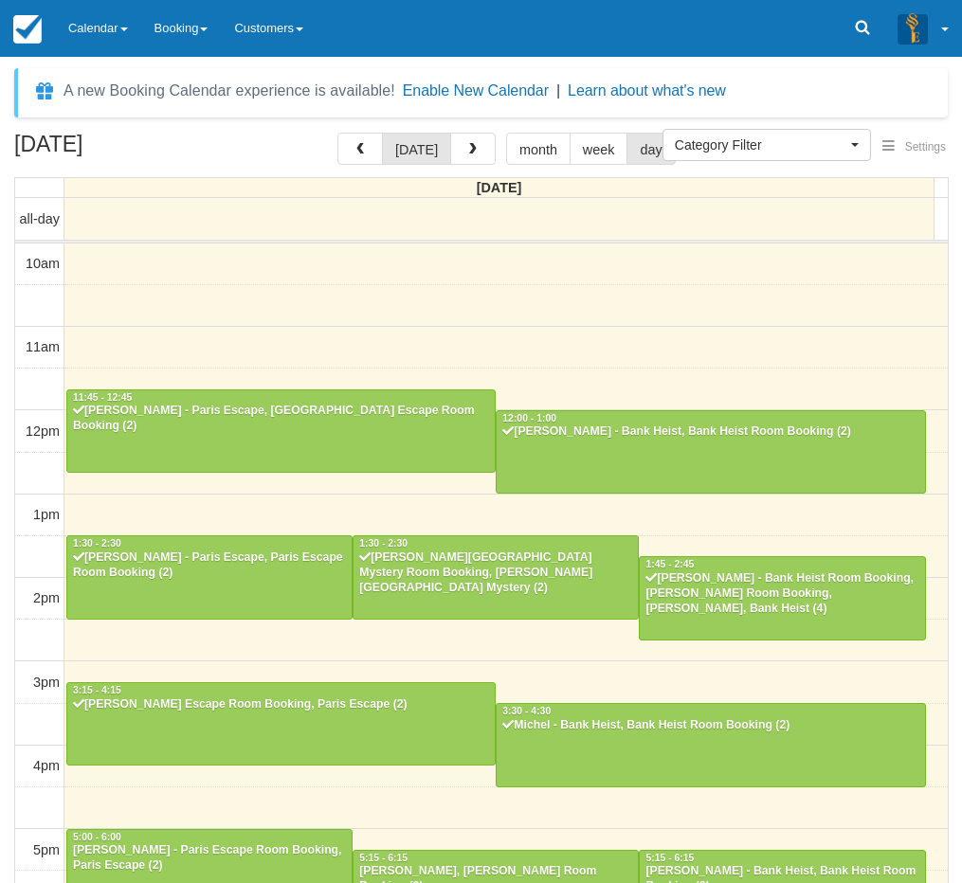
scroll to position [351, 0]
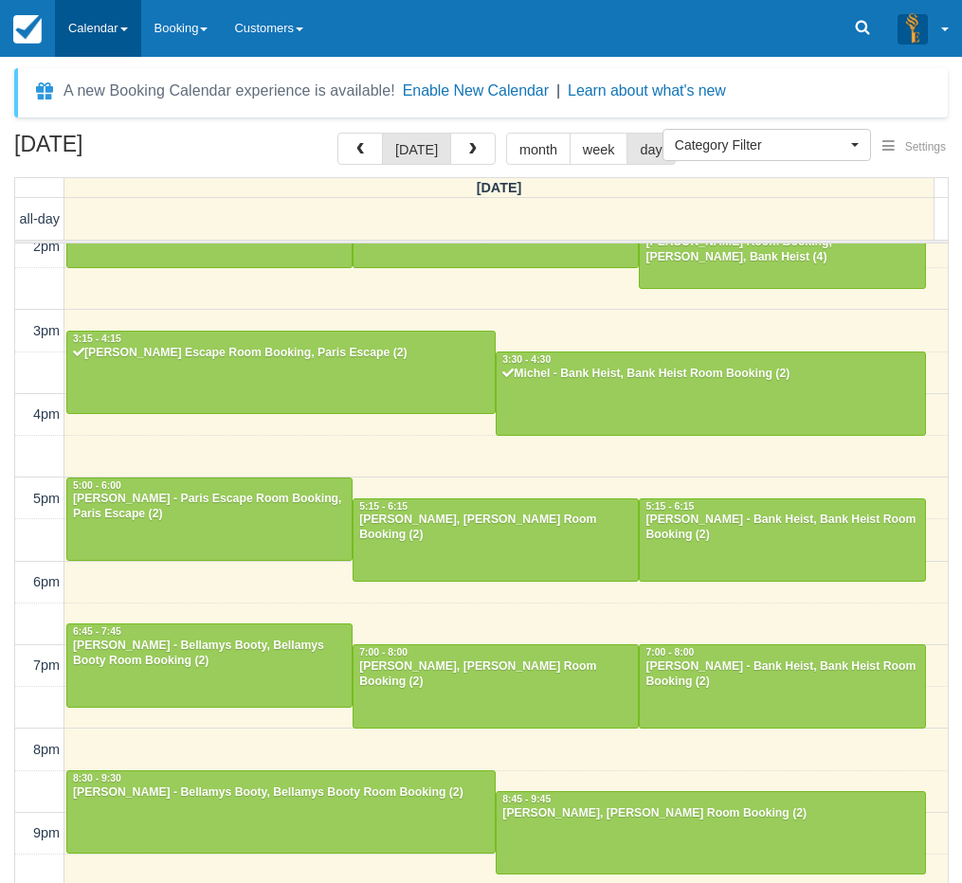
click at [113, 16] on link "Calendar" at bounding box center [98, 28] width 86 height 57
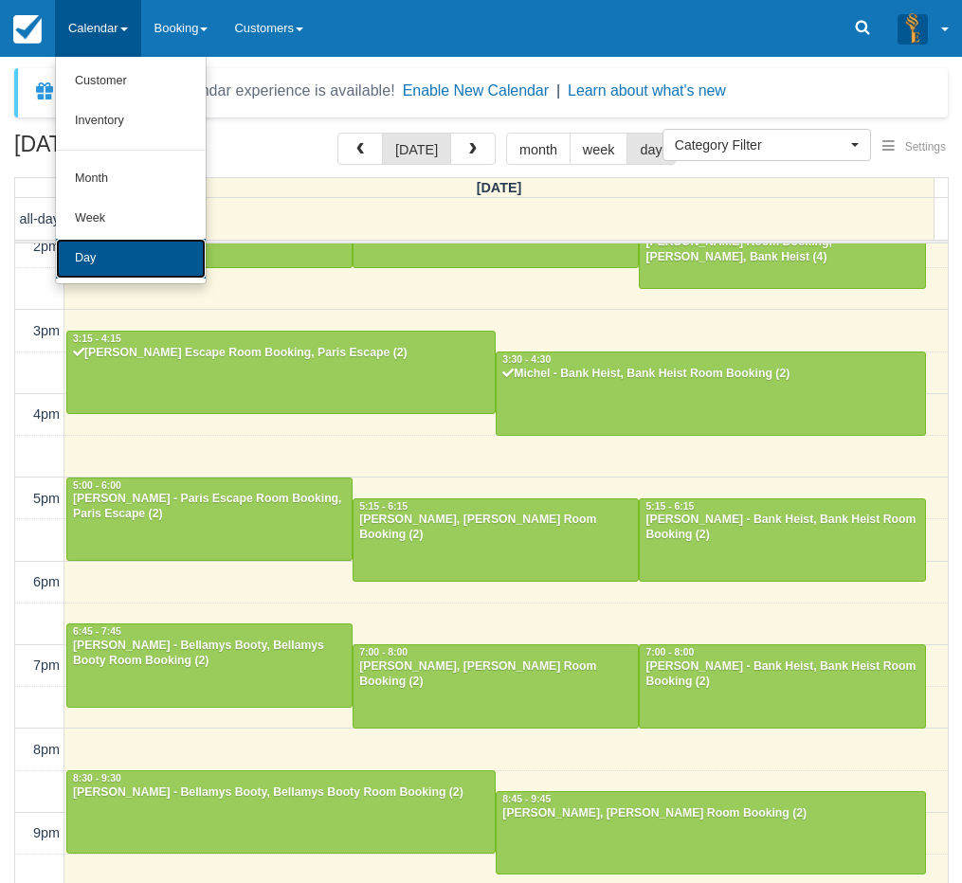
click at [108, 267] on link "Day" at bounding box center [131, 259] width 150 height 40
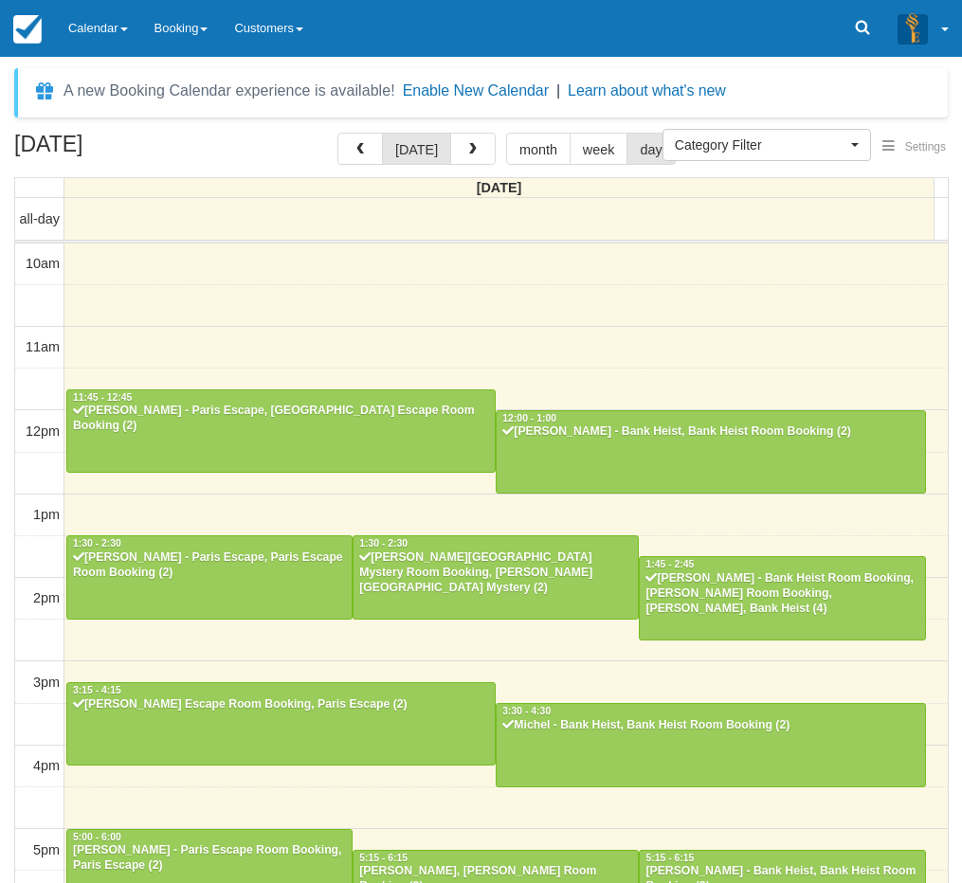
select select
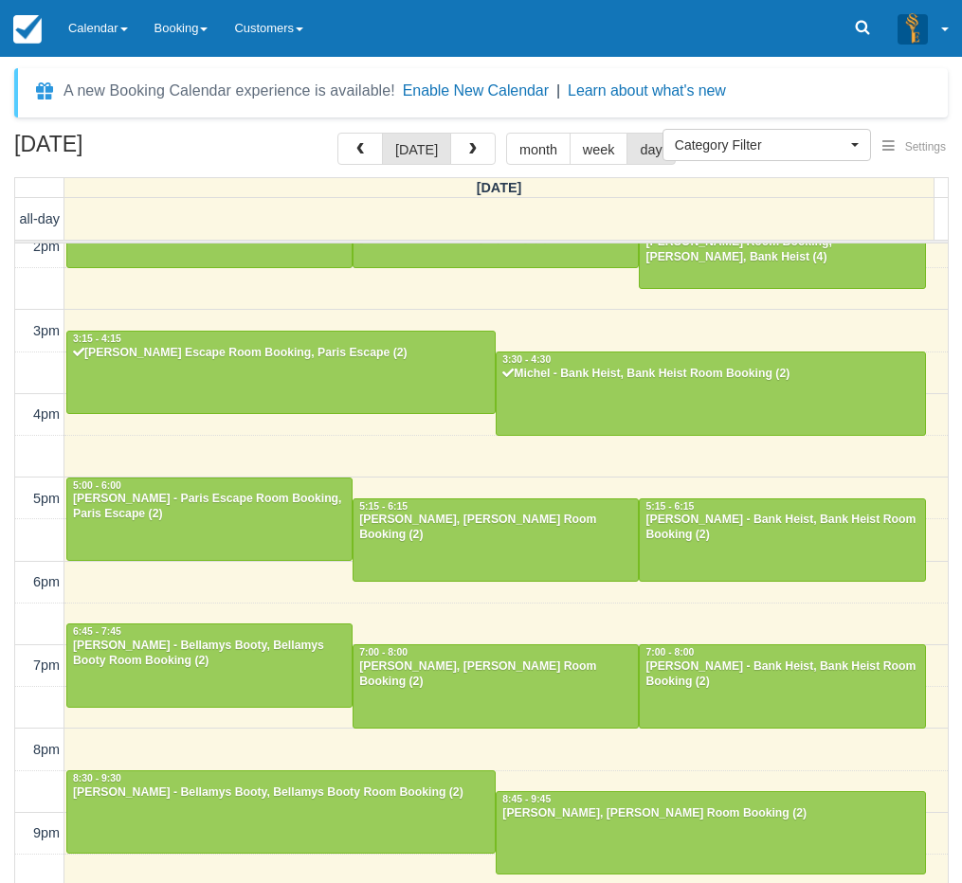
click at [21, 836] on td "9pm" at bounding box center [39, 833] width 49 height 42
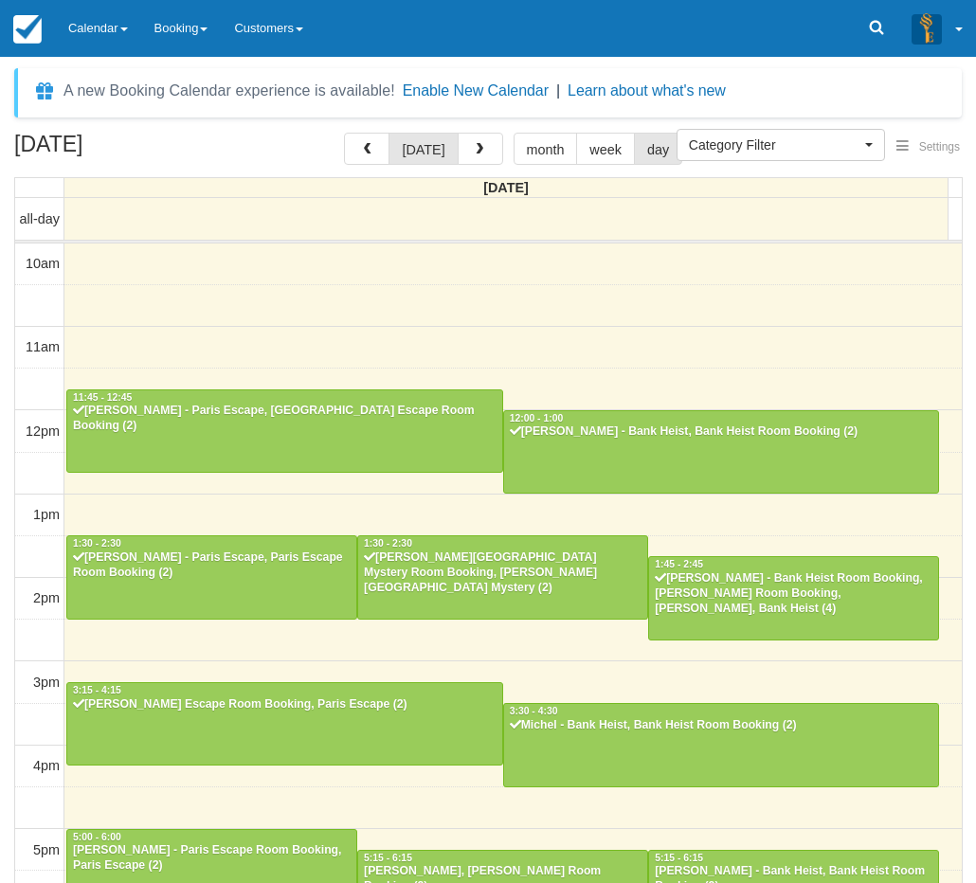
select select
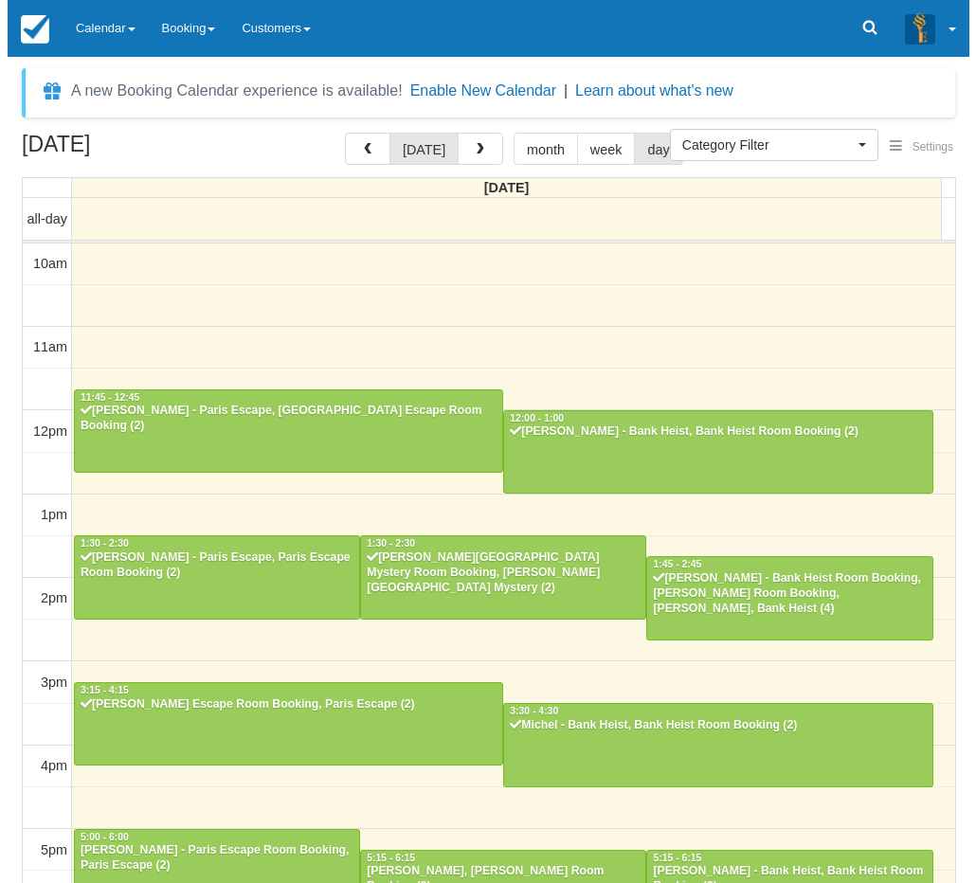
scroll to position [351, 0]
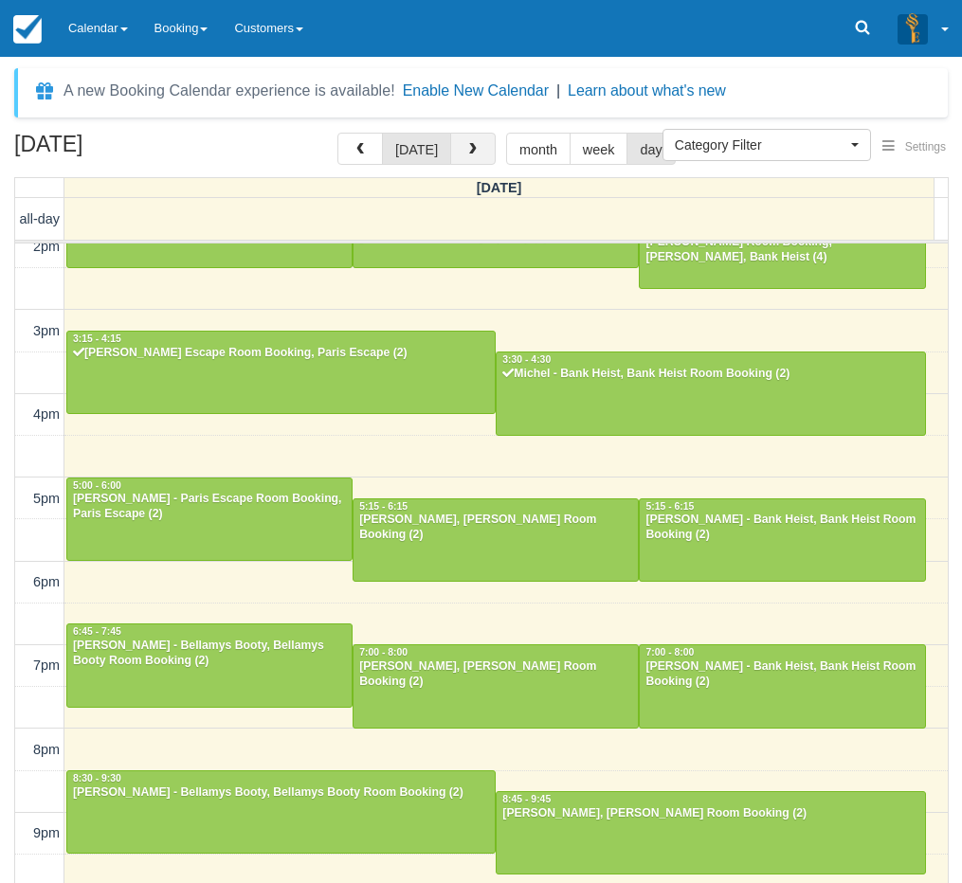
click at [475, 142] on button "button" at bounding box center [472, 149] width 45 height 32
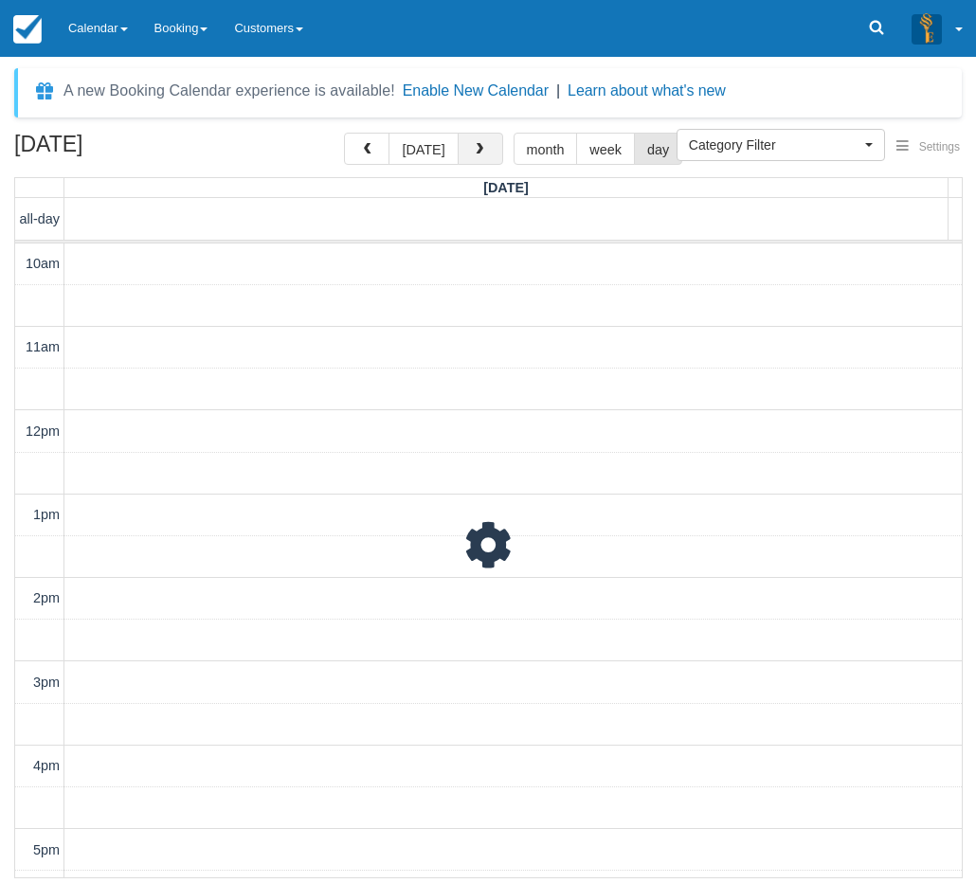
scroll to position [412, 0]
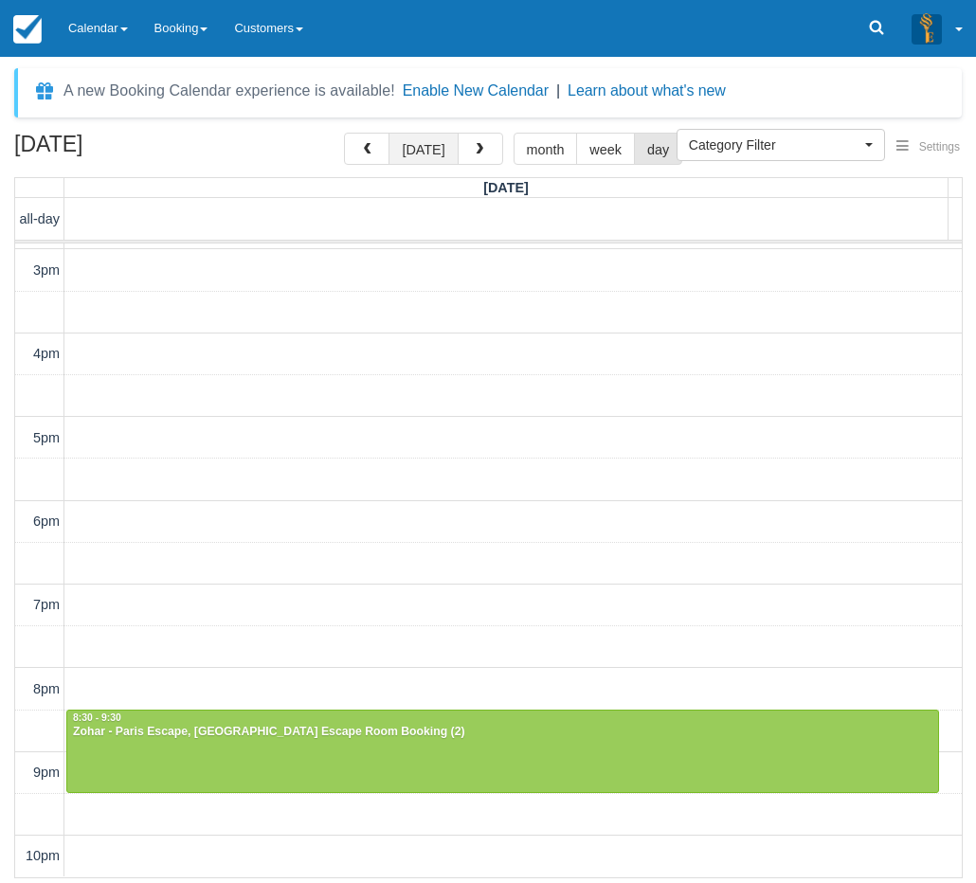
click at [410, 153] on button "[DATE]" at bounding box center [422, 149] width 69 height 32
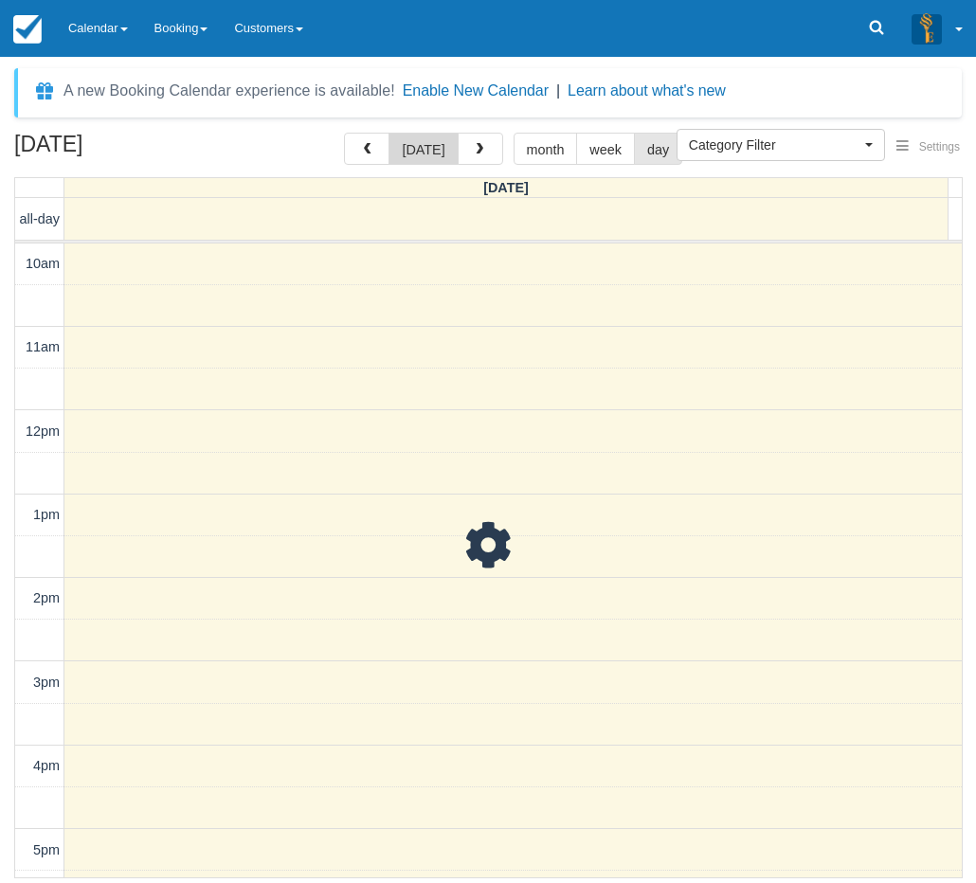
scroll to position [412, 0]
